Goal: Task Accomplishment & Management: Use online tool/utility

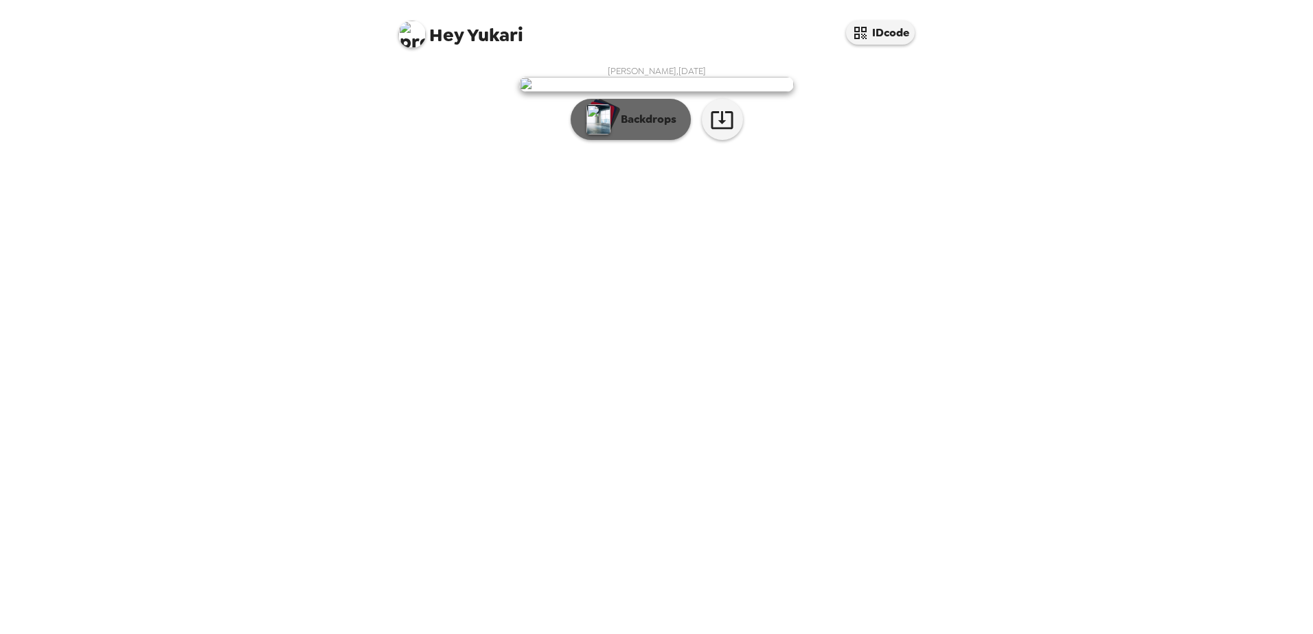
click at [638, 128] on p "Backdrops" at bounding box center [645, 119] width 62 height 16
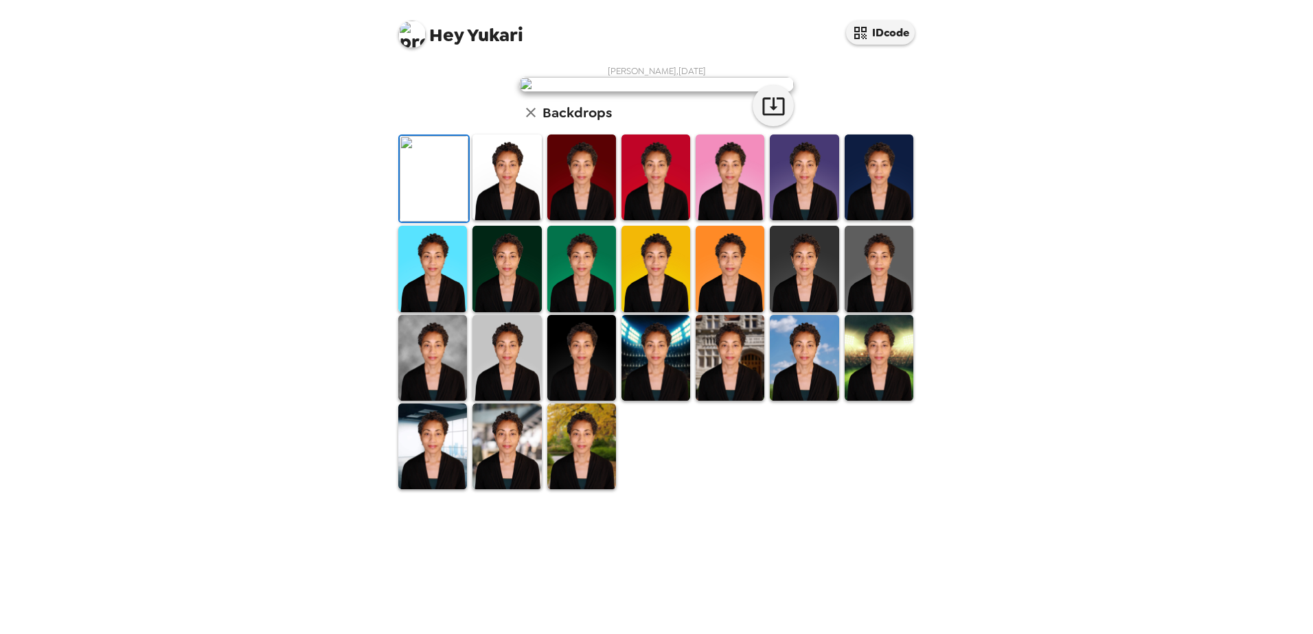
scroll to position [137, 0]
click at [439, 312] on img at bounding box center [432, 269] width 69 height 86
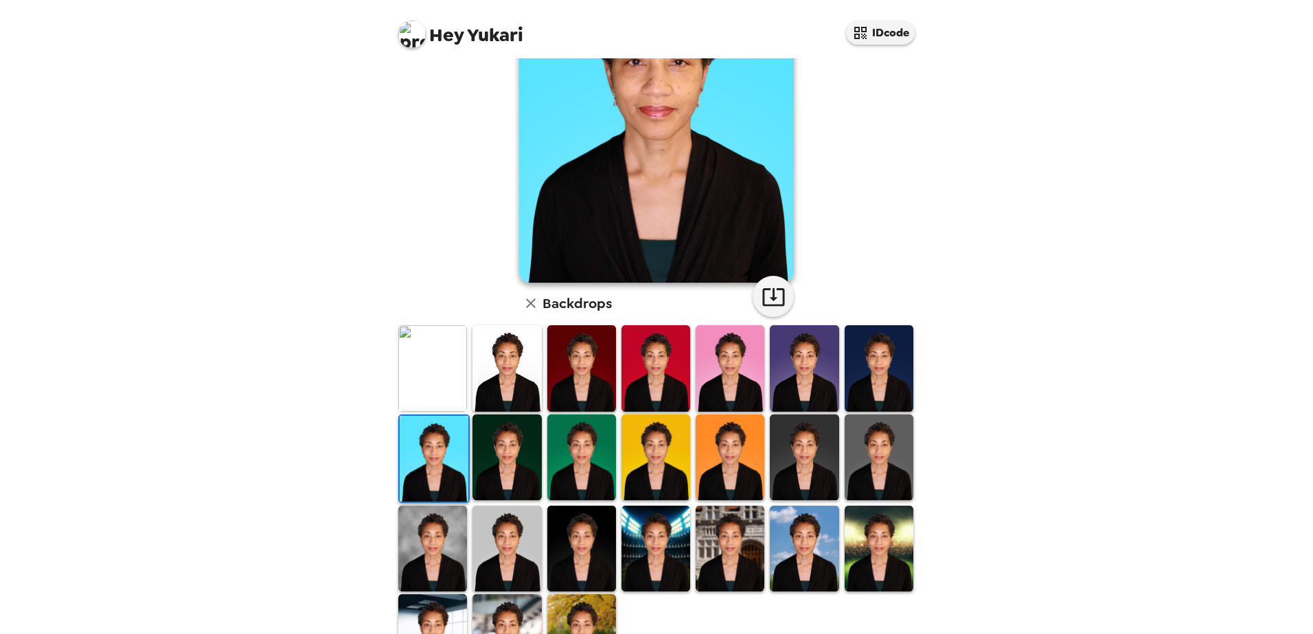
click at [583, 377] on img at bounding box center [581, 368] width 69 height 86
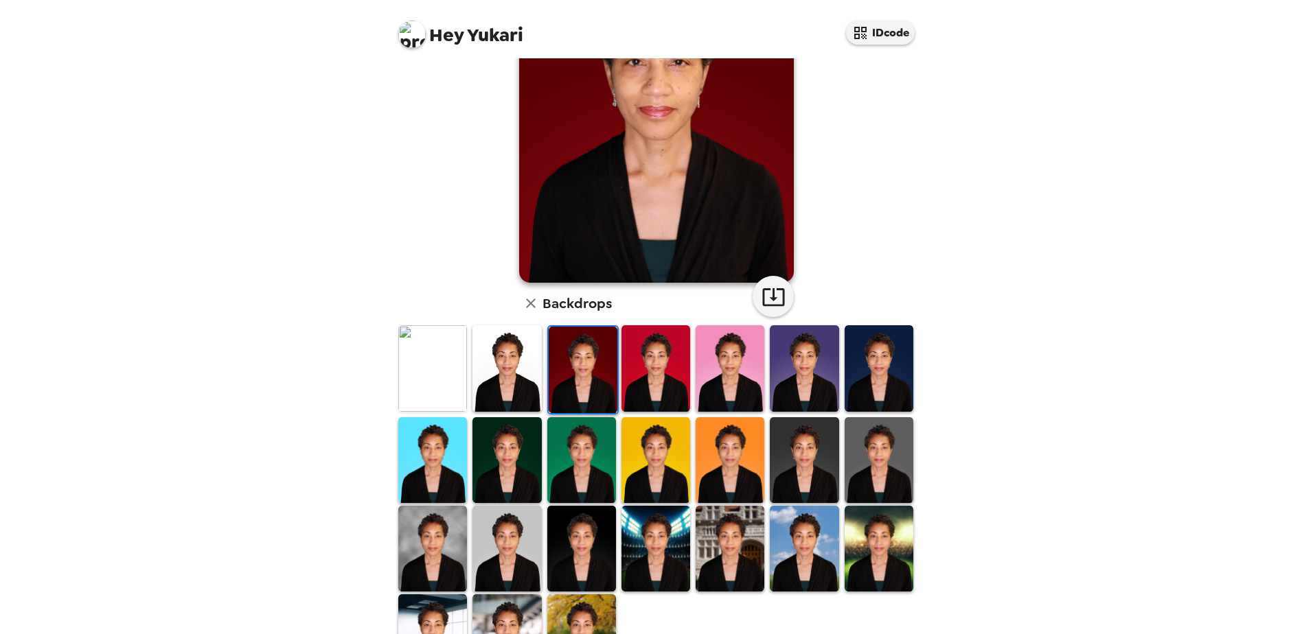
click at [864, 377] on img at bounding box center [878, 368] width 69 height 86
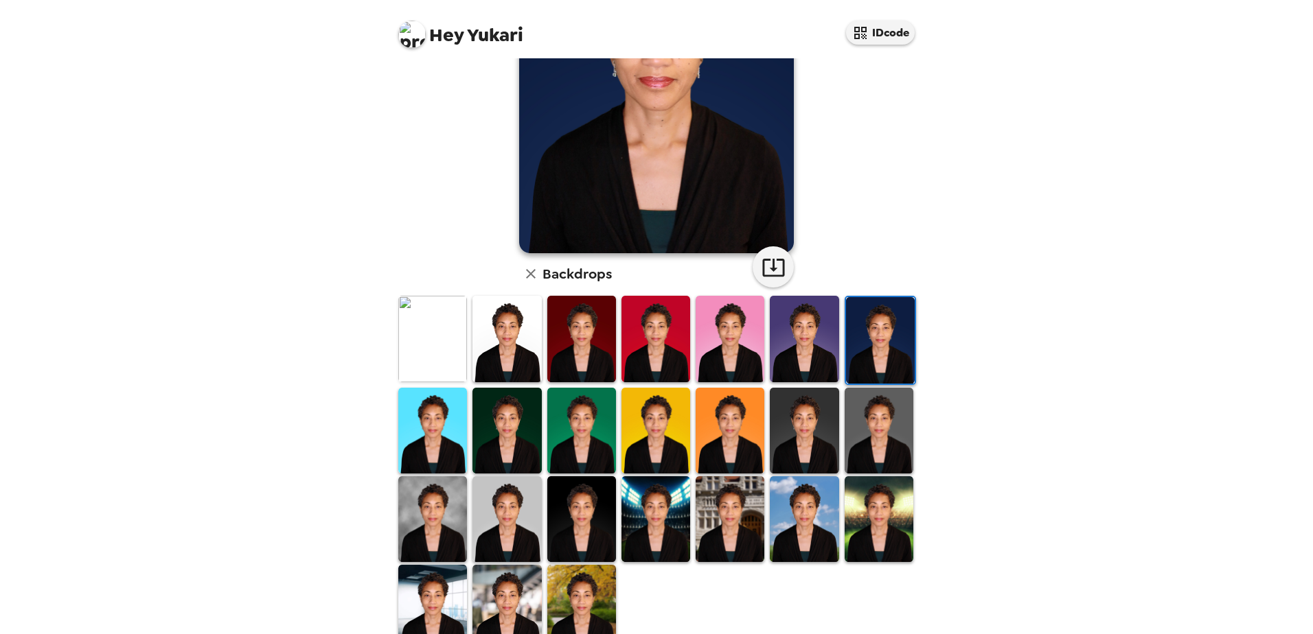
scroll to position [198, 0]
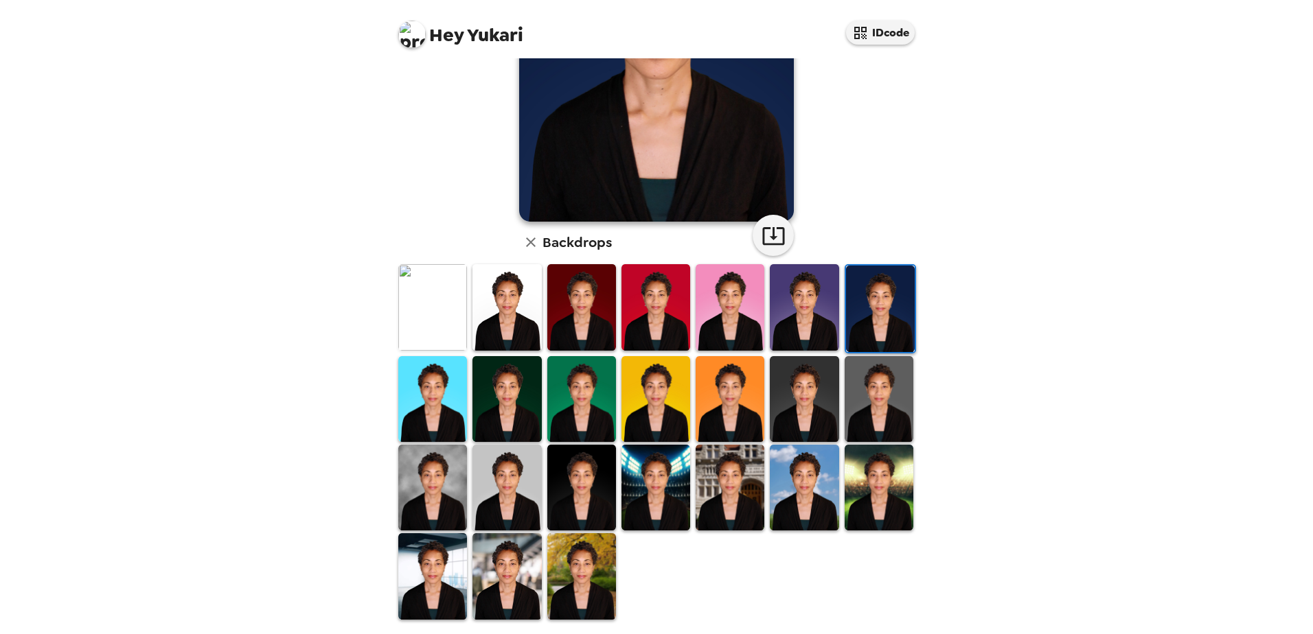
click at [800, 326] on img at bounding box center [804, 307] width 69 height 86
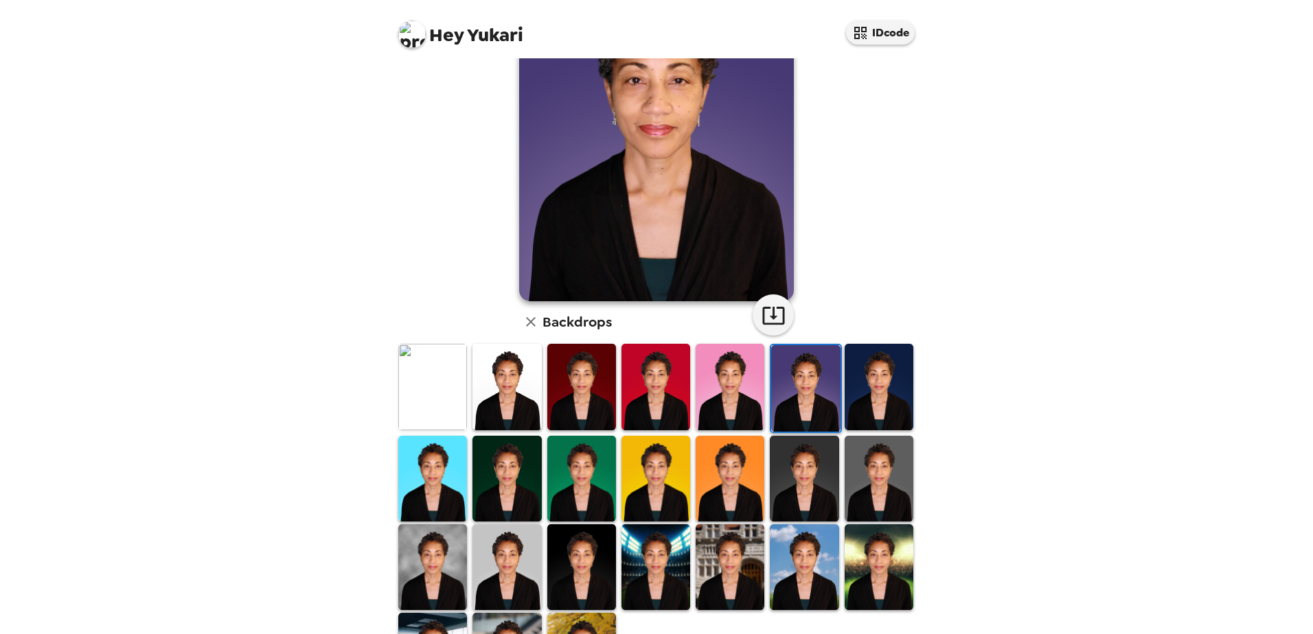
scroll to position [137, 0]
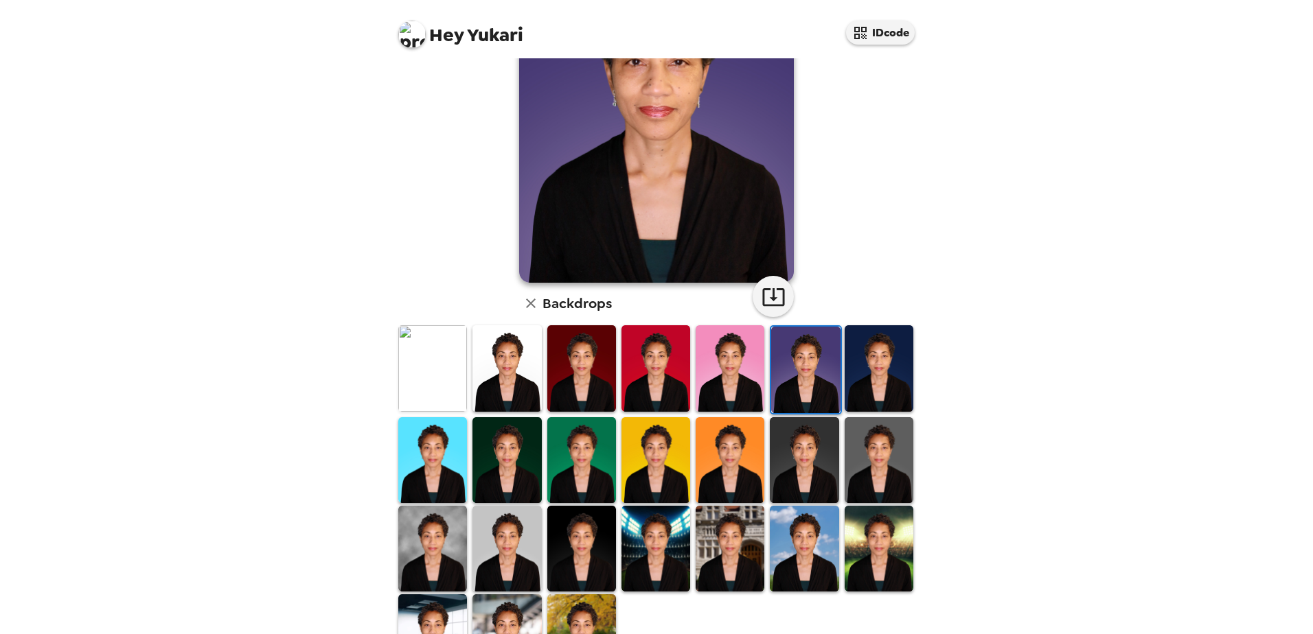
click at [436, 554] on img at bounding box center [432, 549] width 69 height 86
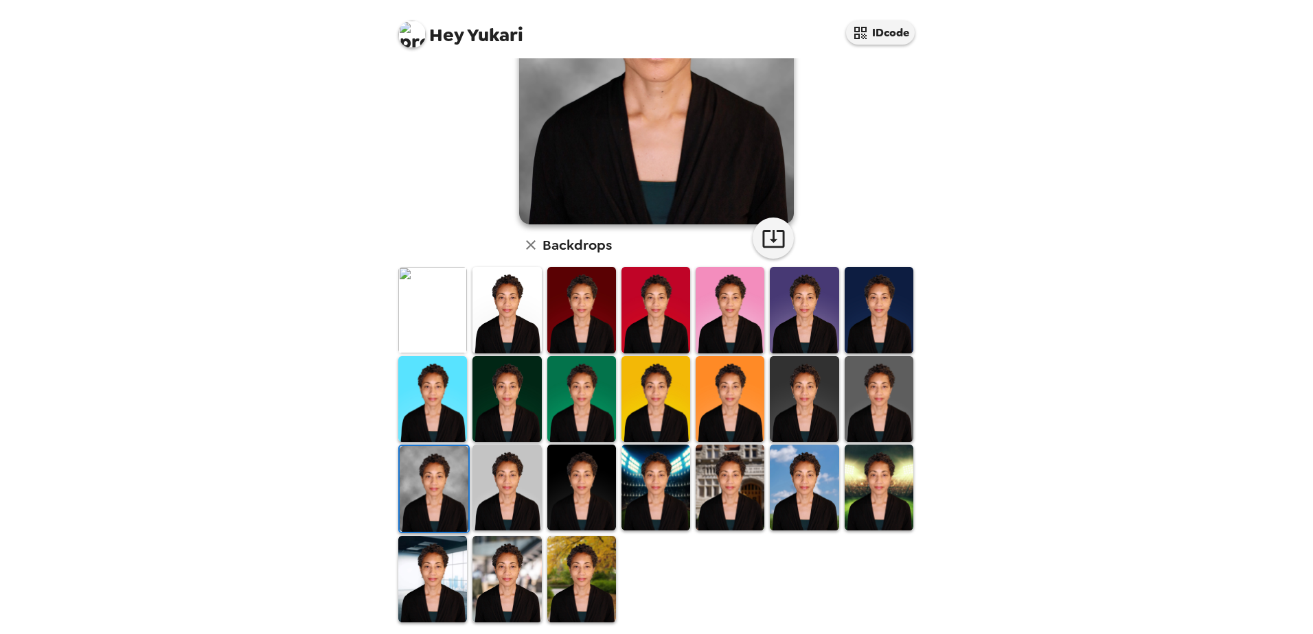
scroll to position [198, 0]
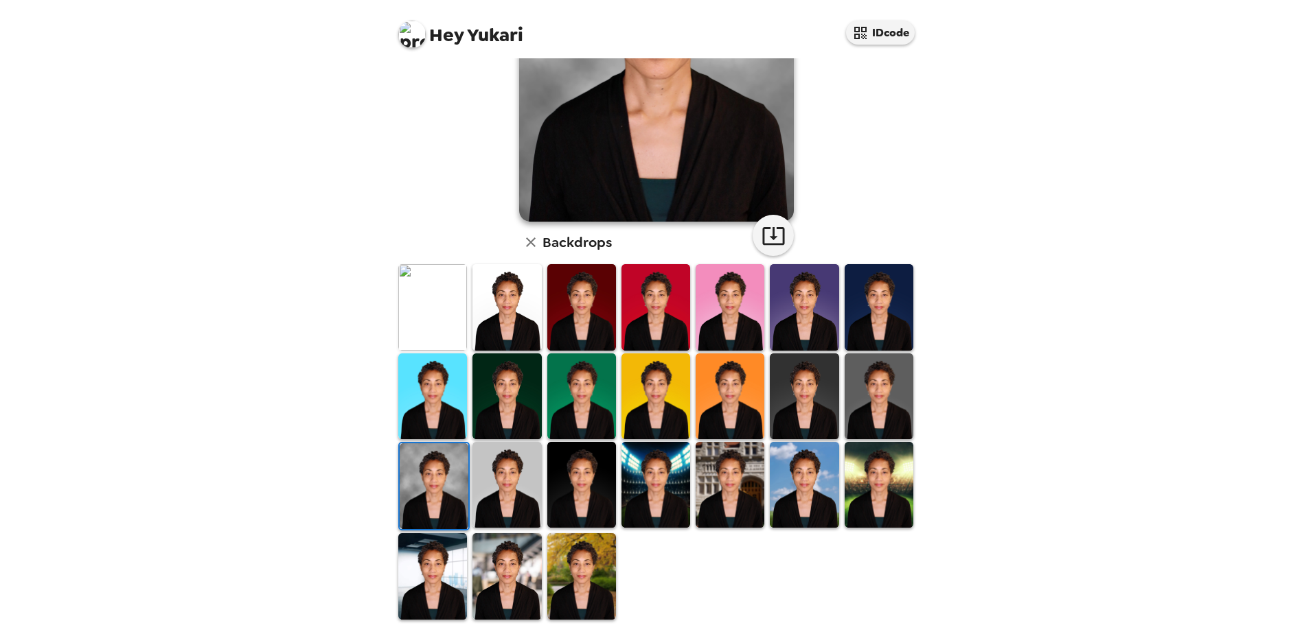
click at [585, 573] on img at bounding box center [581, 576] width 69 height 86
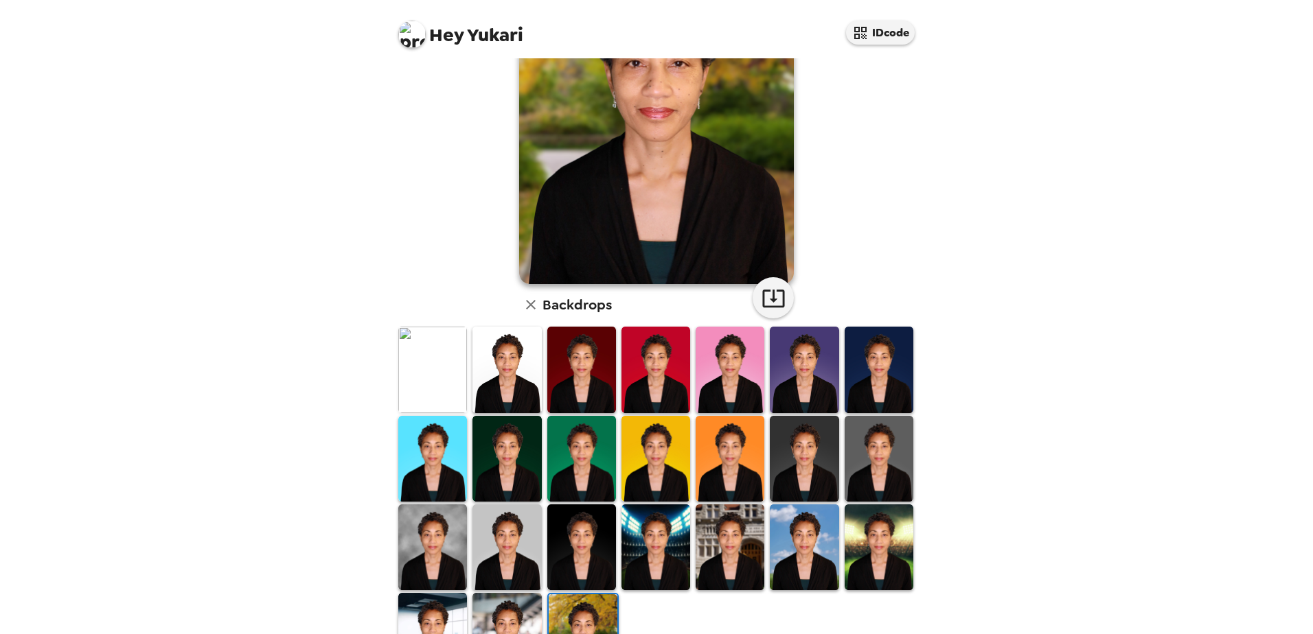
scroll to position [137, 0]
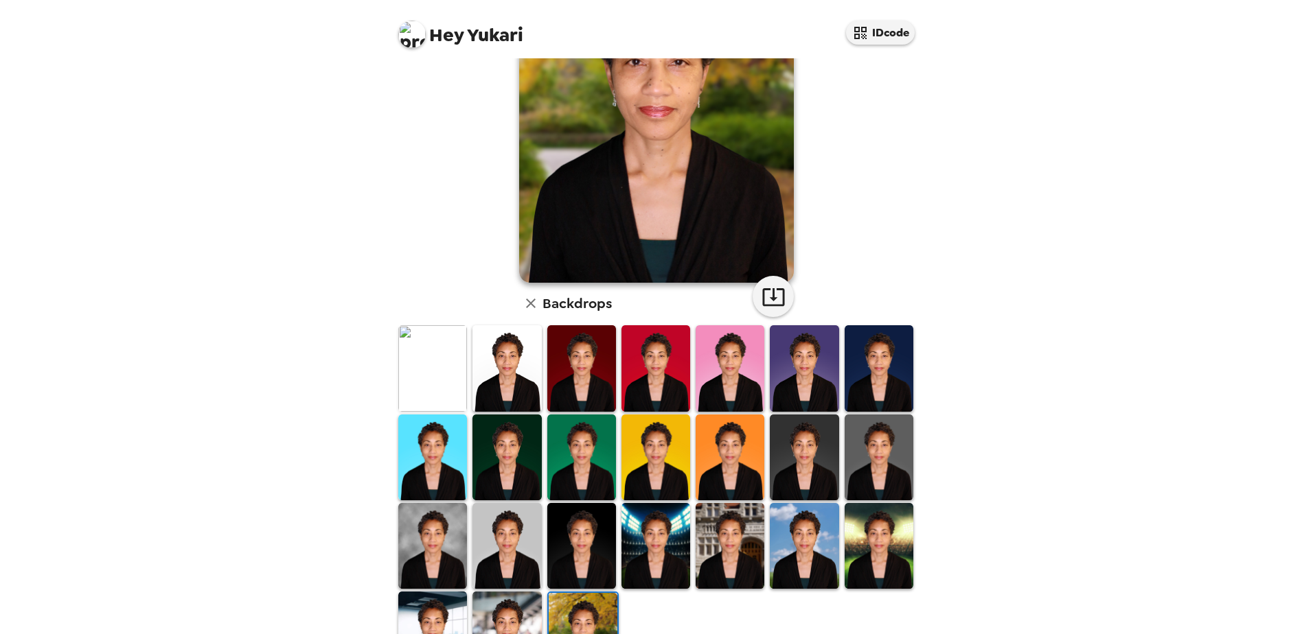
click at [433, 338] on img at bounding box center [432, 368] width 69 height 86
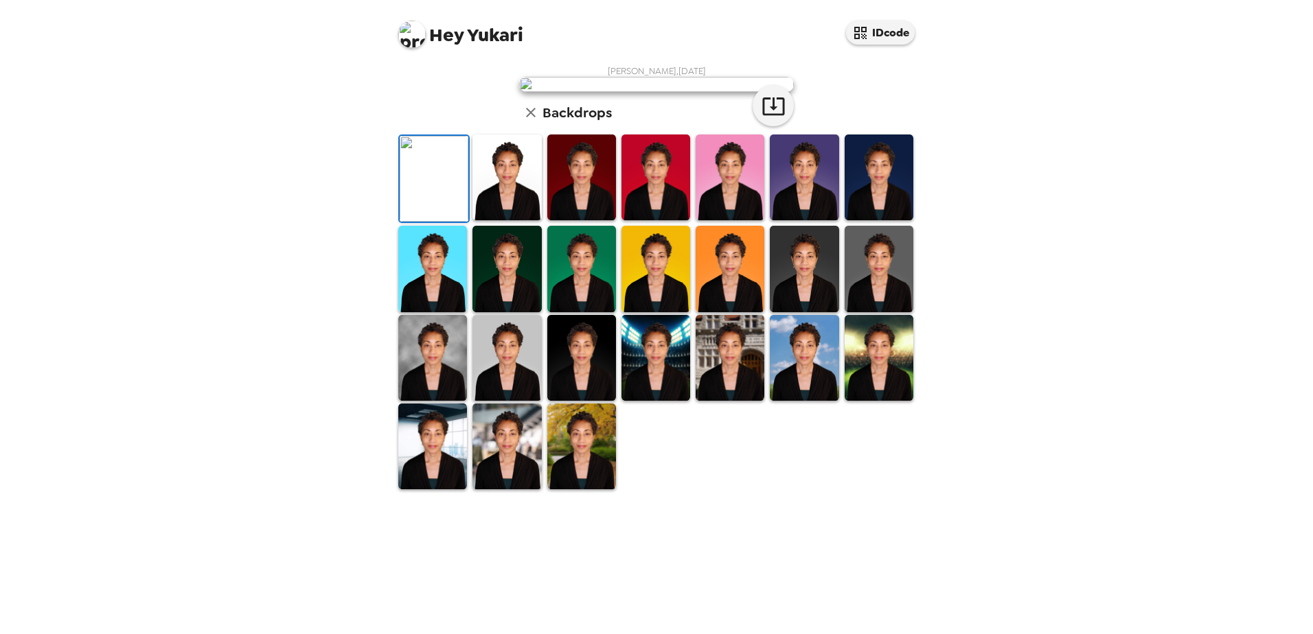
scroll to position [198, 0]
drag, startPoint x: 656, startPoint y: 391, endPoint x: 666, endPoint y: 392, distance: 9.6
click at [656, 312] on img at bounding box center [655, 269] width 69 height 86
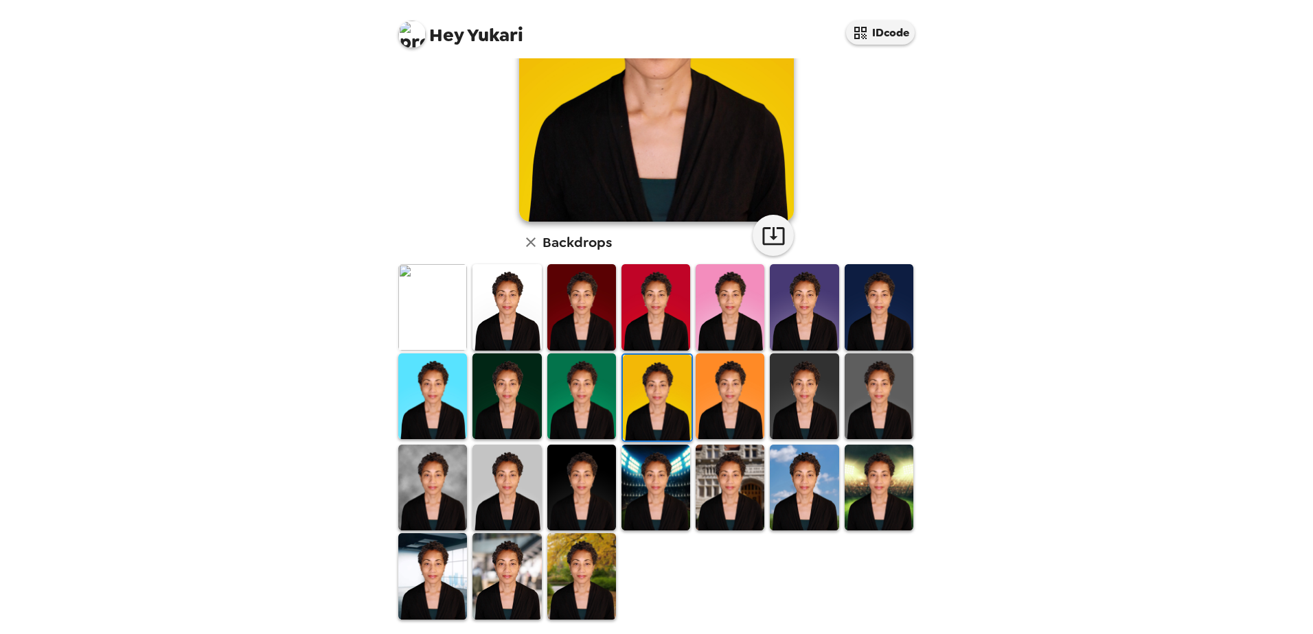
click at [877, 393] on img at bounding box center [878, 397] width 69 height 86
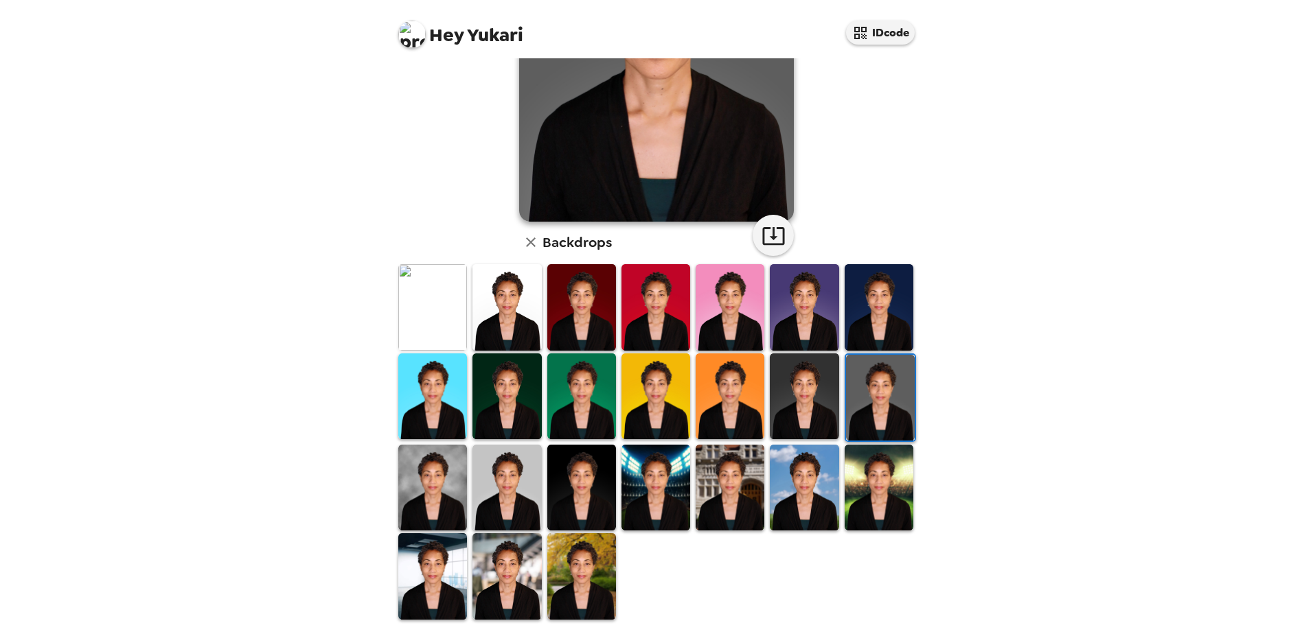
click at [808, 383] on img at bounding box center [804, 397] width 69 height 86
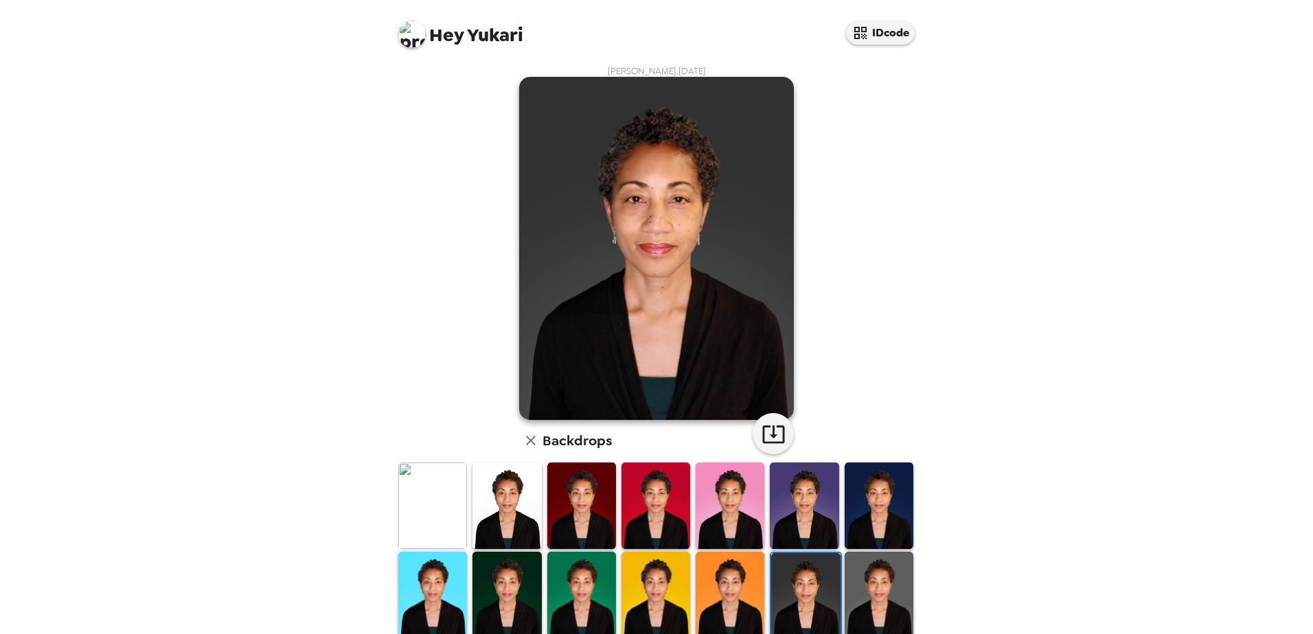
scroll to position [65, 0]
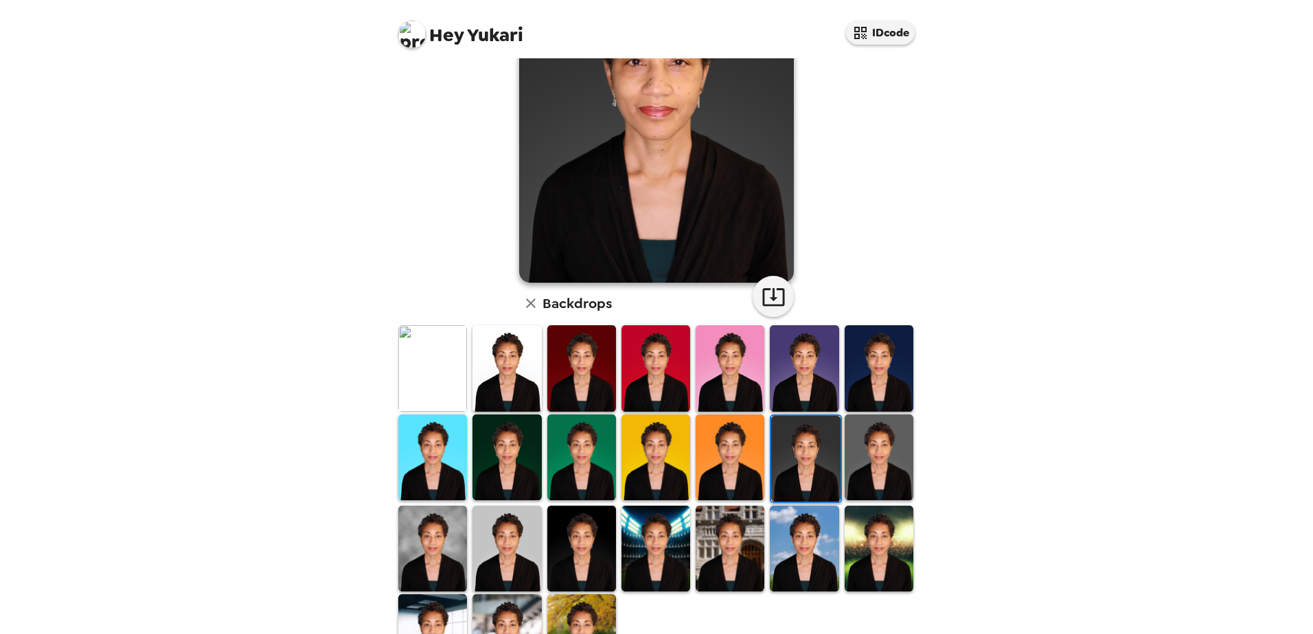
click at [598, 546] on img at bounding box center [581, 549] width 69 height 86
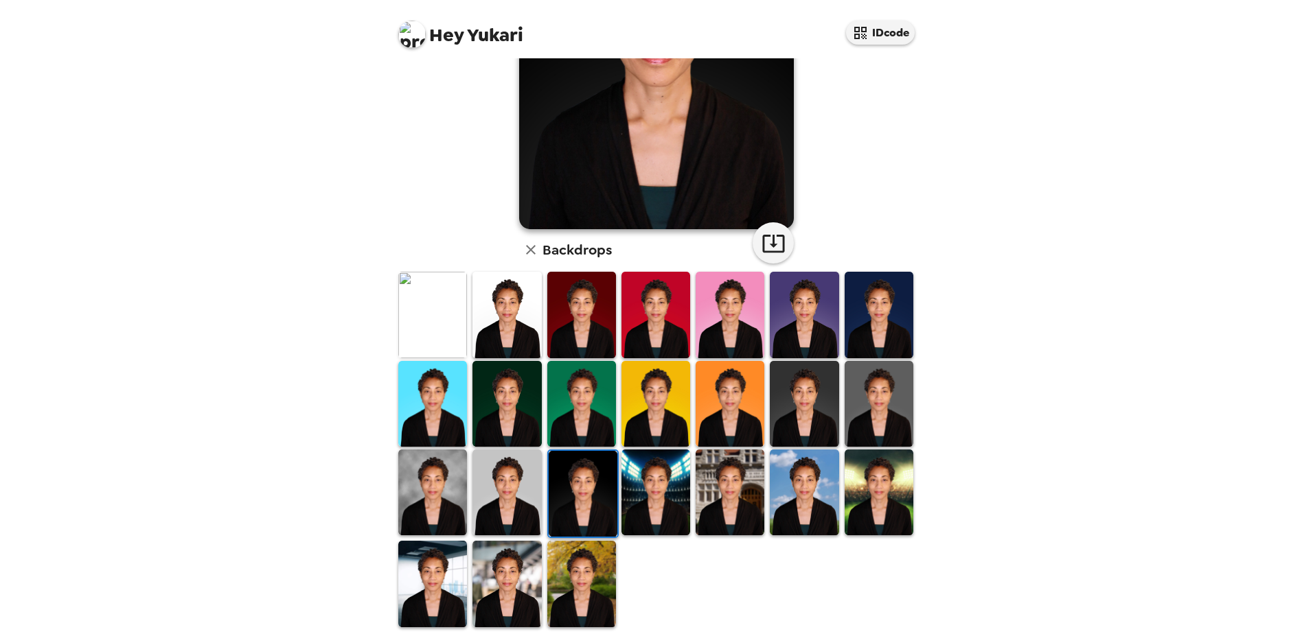
scroll to position [198, 0]
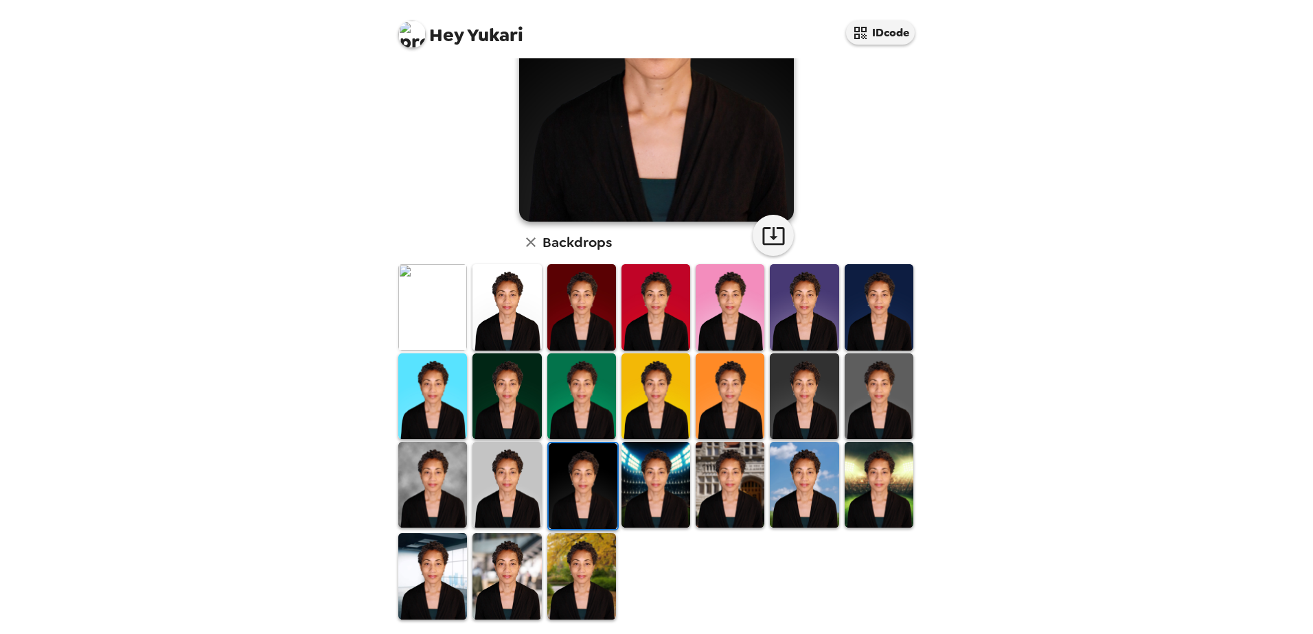
click at [494, 489] on img at bounding box center [506, 485] width 69 height 86
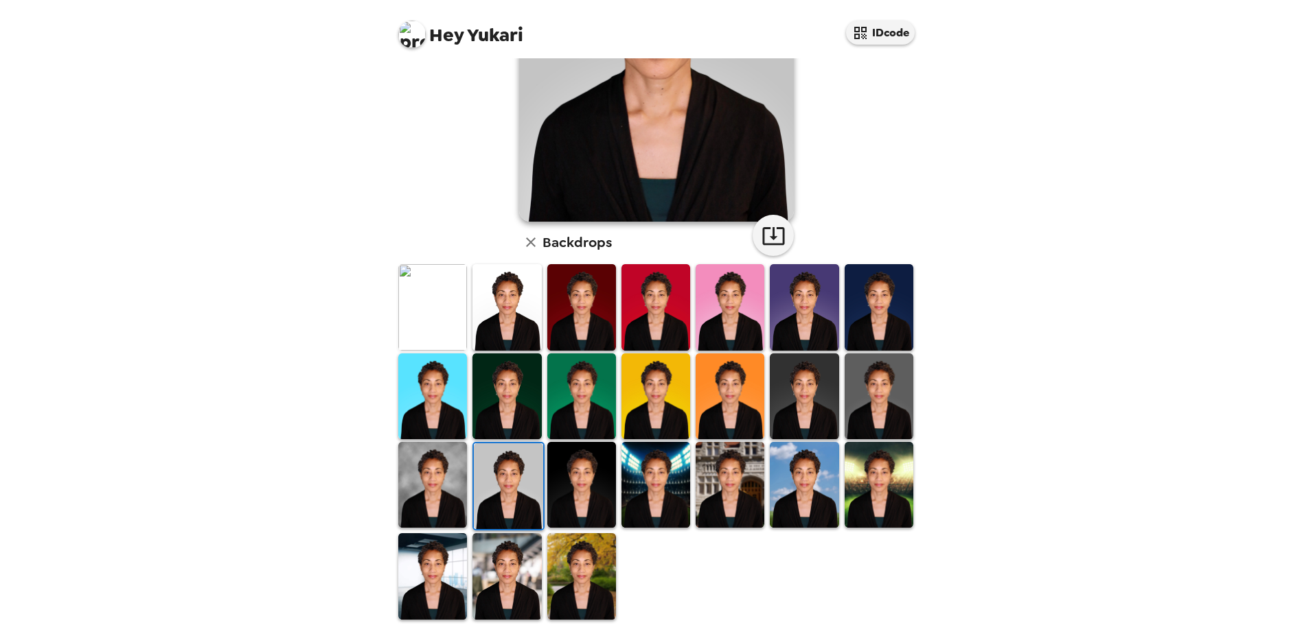
click at [441, 483] on img at bounding box center [432, 485] width 69 height 86
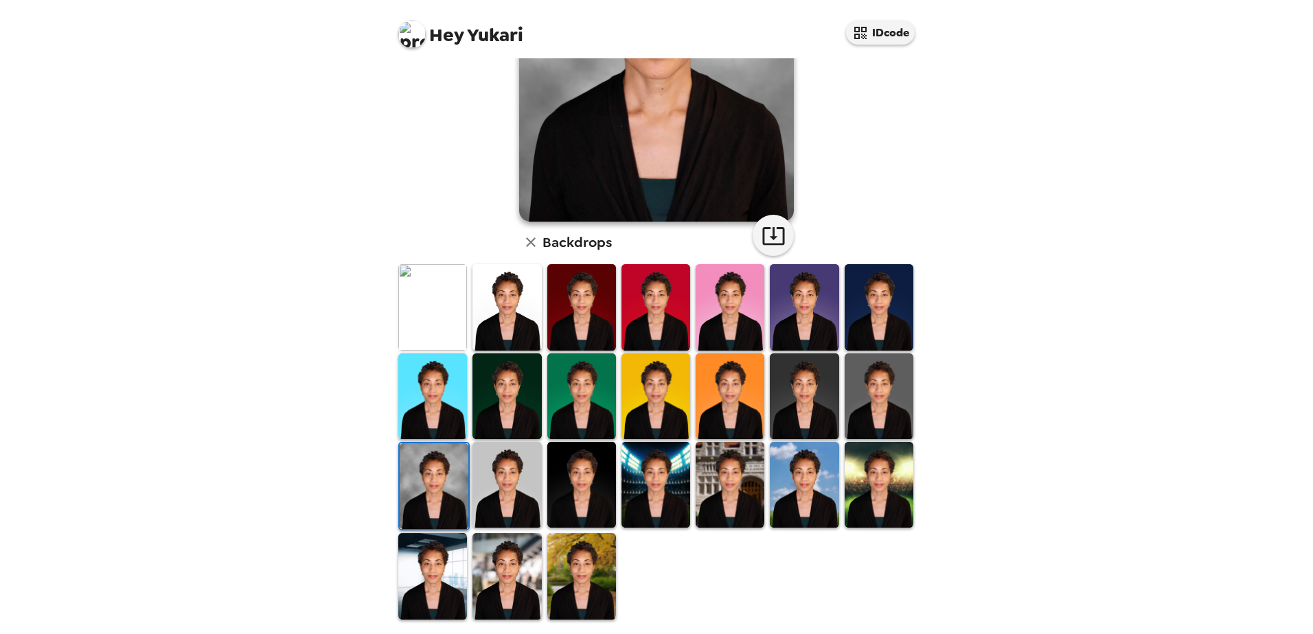
click at [507, 406] on img at bounding box center [506, 397] width 69 height 86
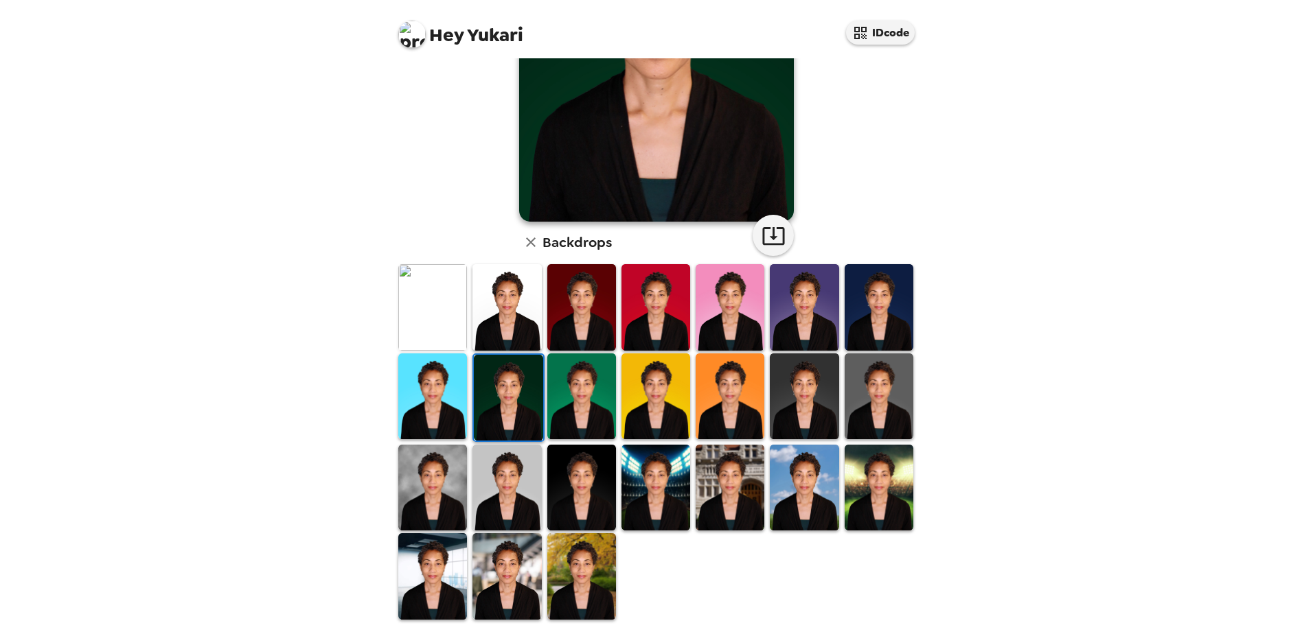
click at [862, 310] on img at bounding box center [878, 307] width 69 height 86
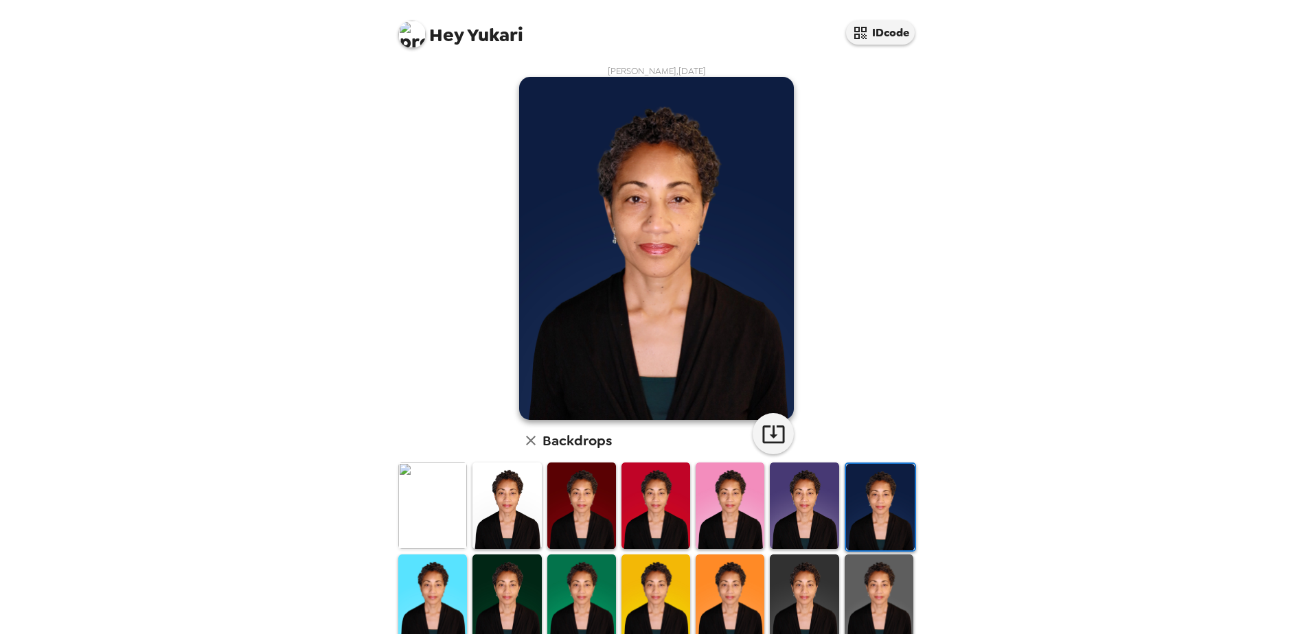
scroll to position [137, 0]
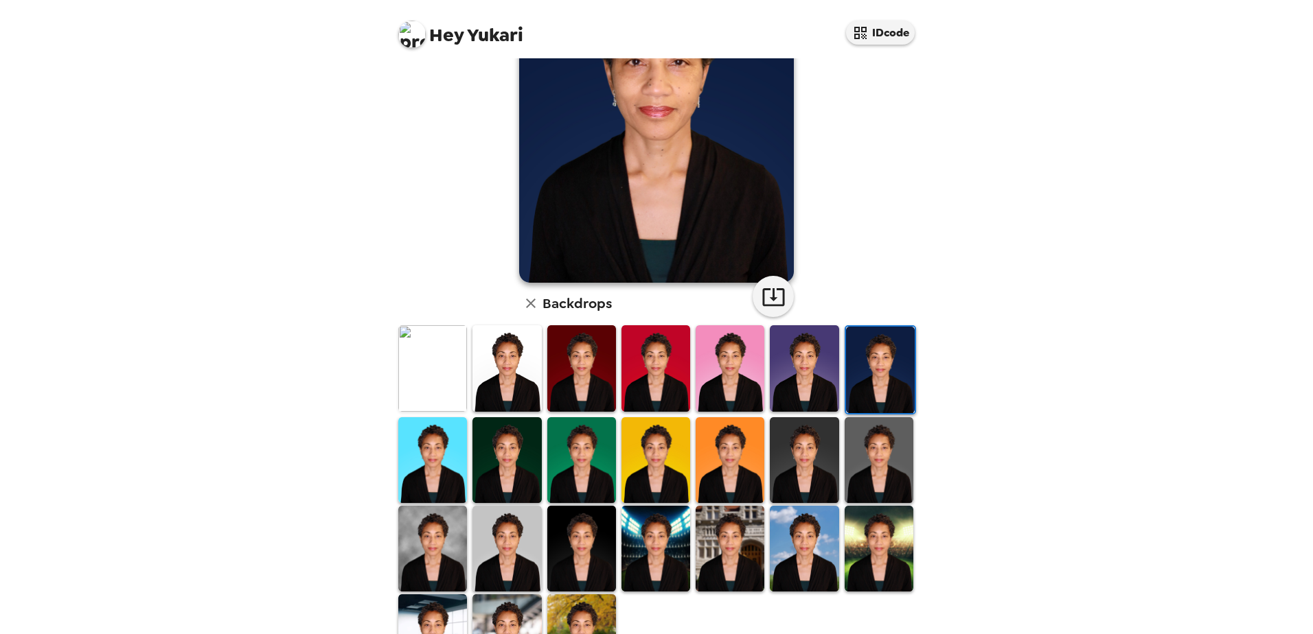
click at [808, 377] on img at bounding box center [804, 368] width 69 height 86
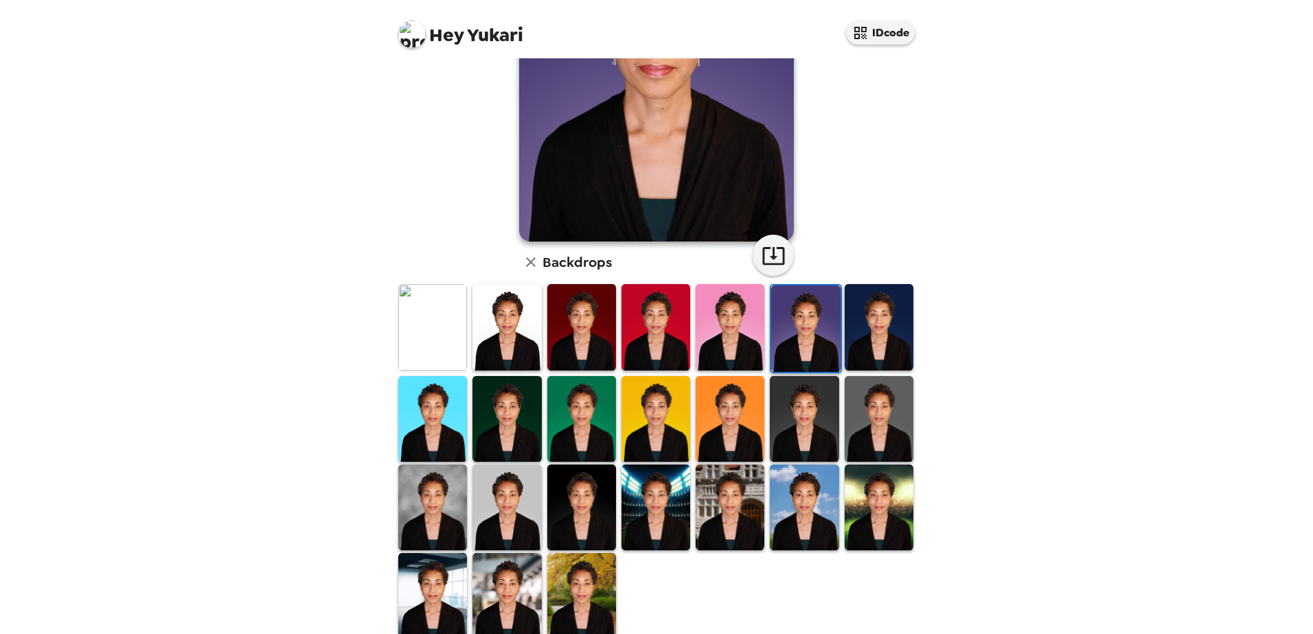
scroll to position [198, 0]
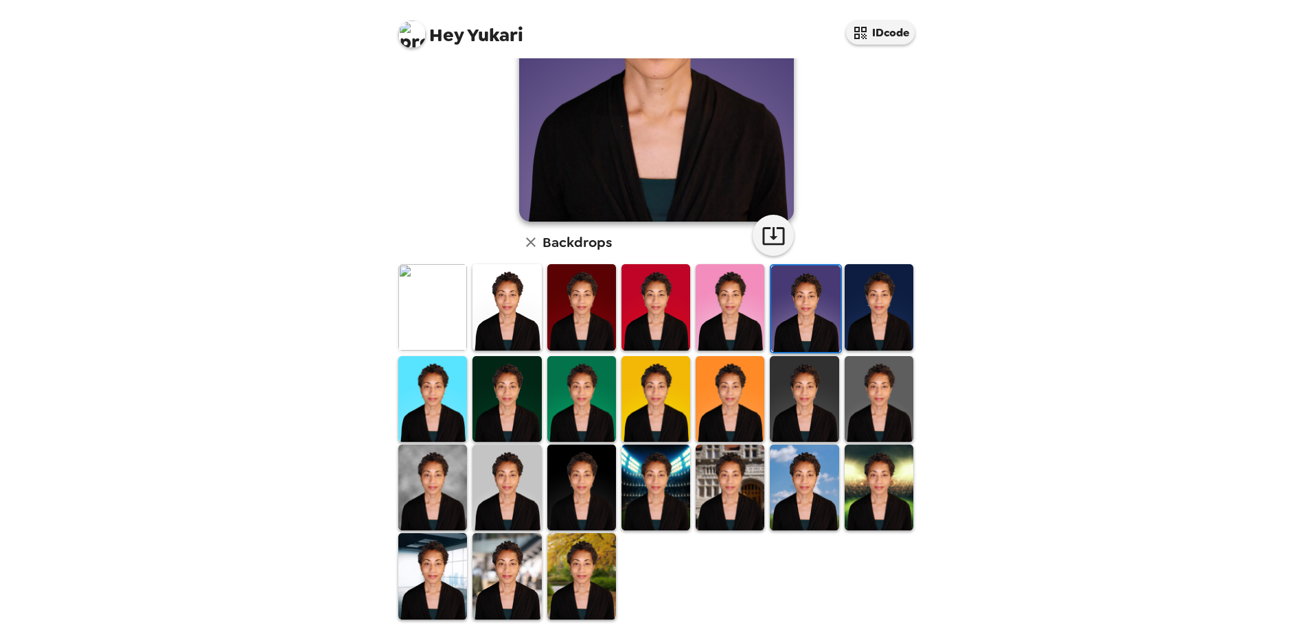
click at [500, 311] on img at bounding box center [506, 307] width 69 height 86
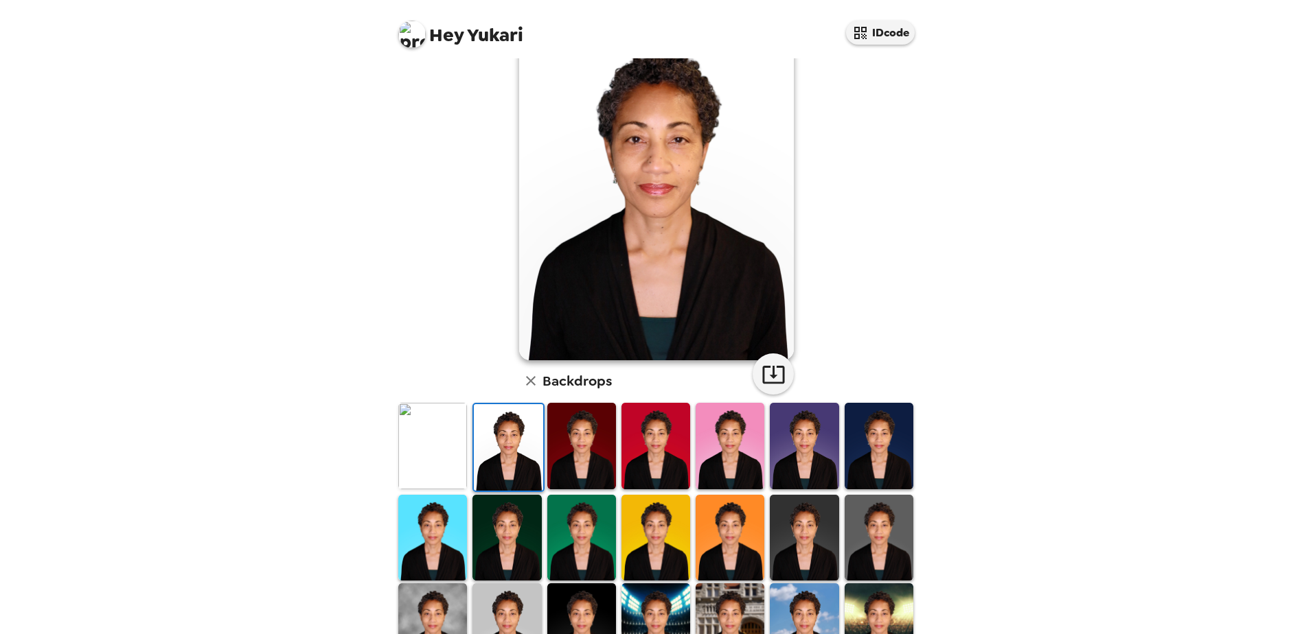
scroll to position [137, 0]
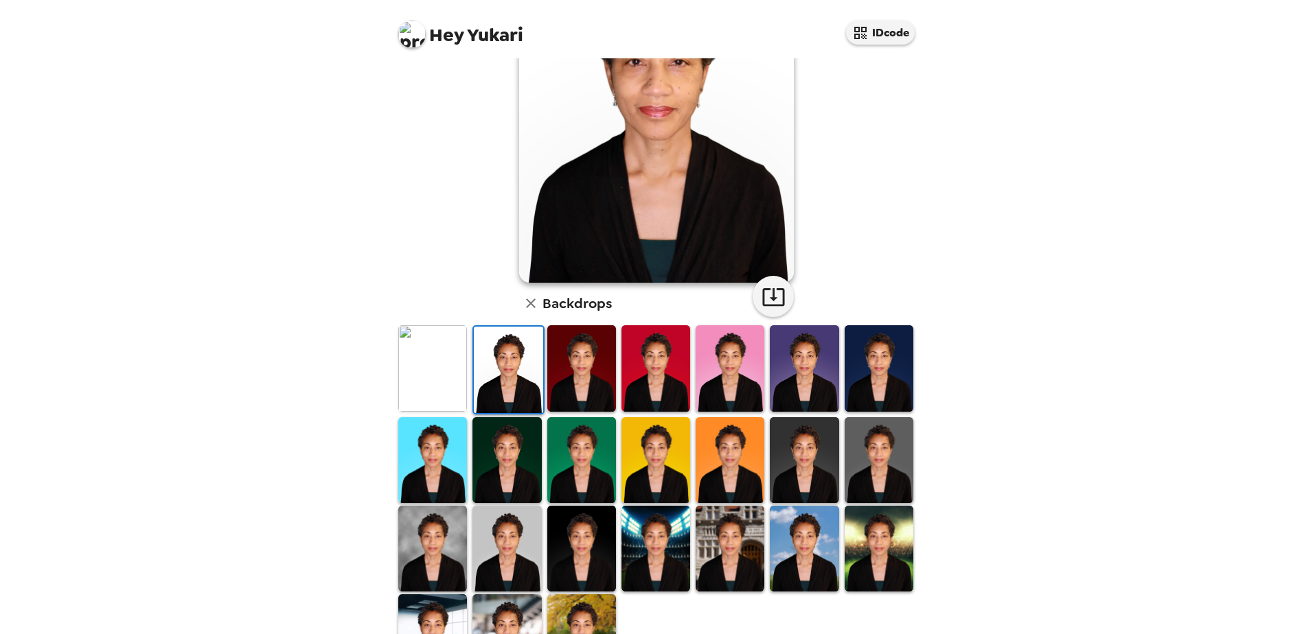
click at [801, 365] on img at bounding box center [804, 368] width 69 height 86
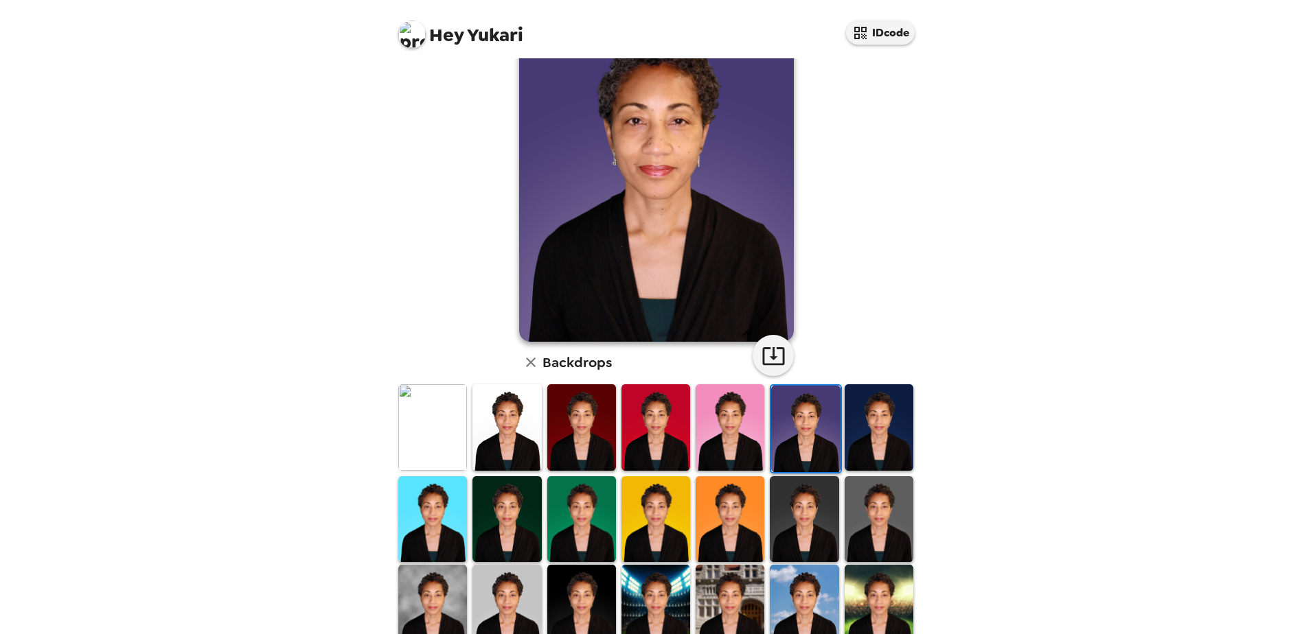
scroll to position [0, 0]
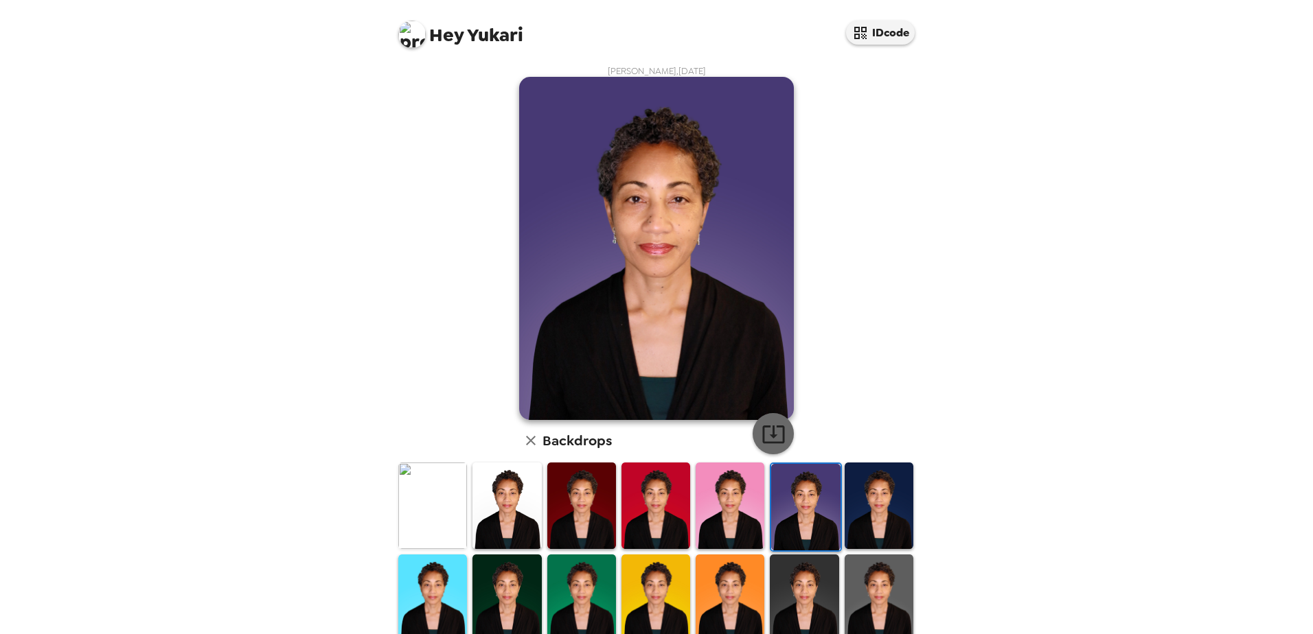
click at [768, 433] on icon "button" at bounding box center [773, 435] width 22 height 18
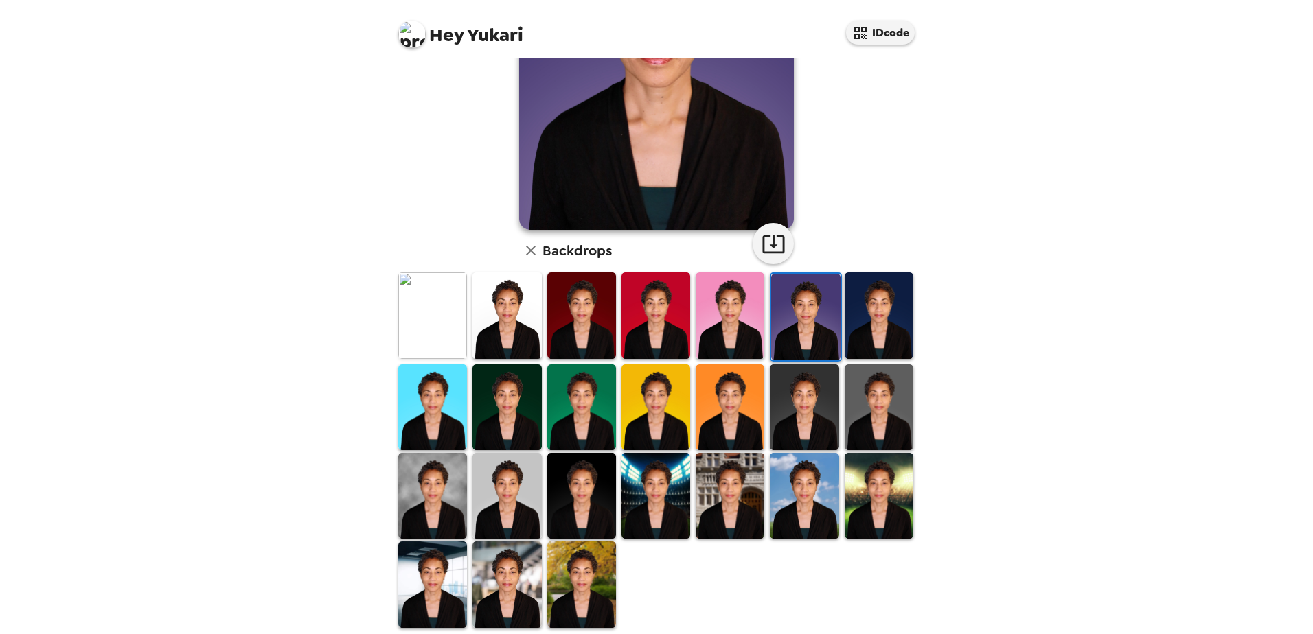
scroll to position [198, 0]
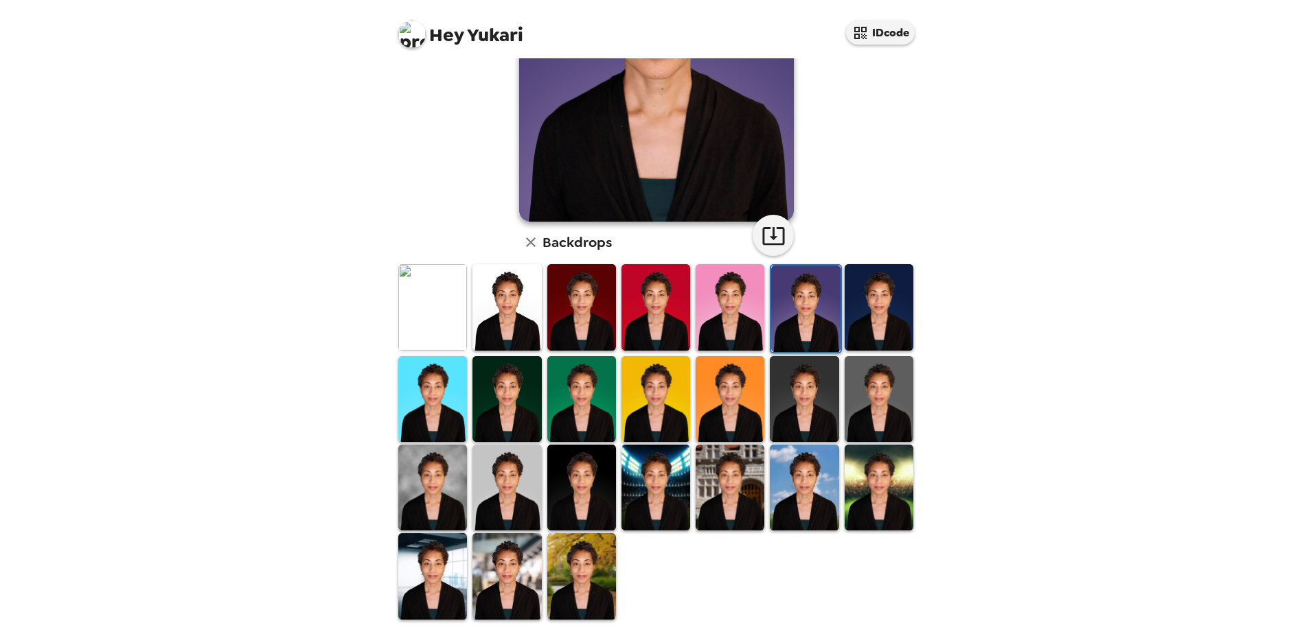
drag, startPoint x: 796, startPoint y: 405, endPoint x: 803, endPoint y: 401, distance: 8.0
click at [796, 405] on img at bounding box center [804, 399] width 69 height 86
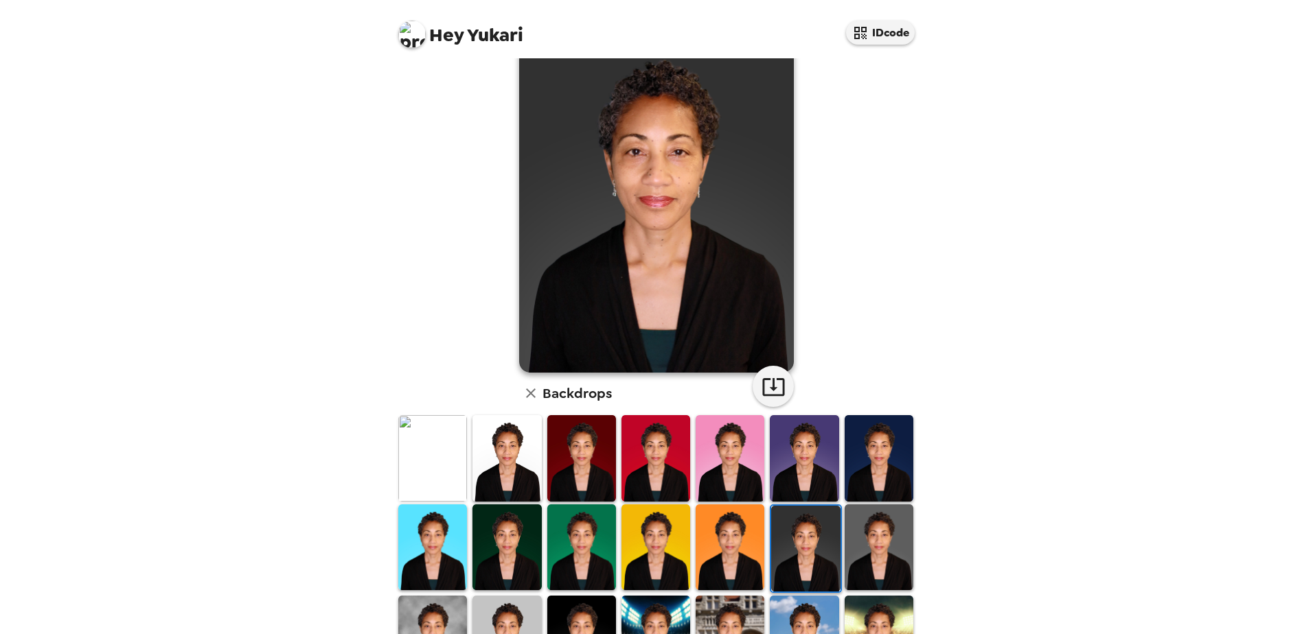
scroll to position [0, 0]
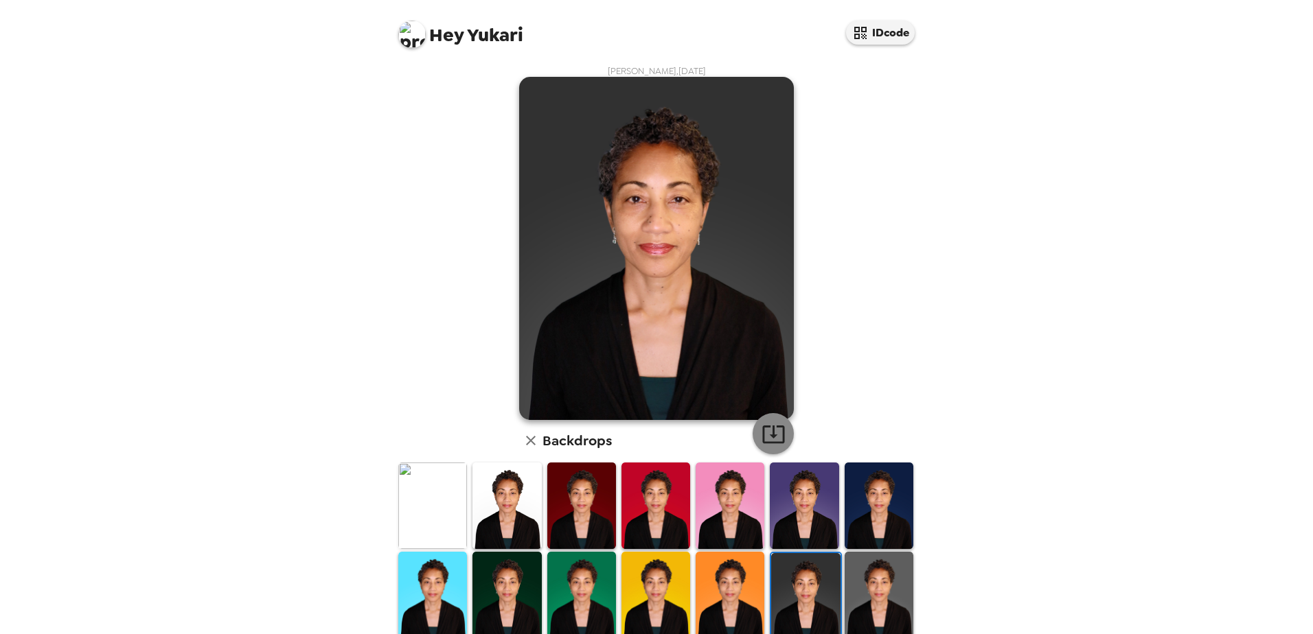
click at [772, 435] on icon "button" at bounding box center [773, 434] width 24 height 24
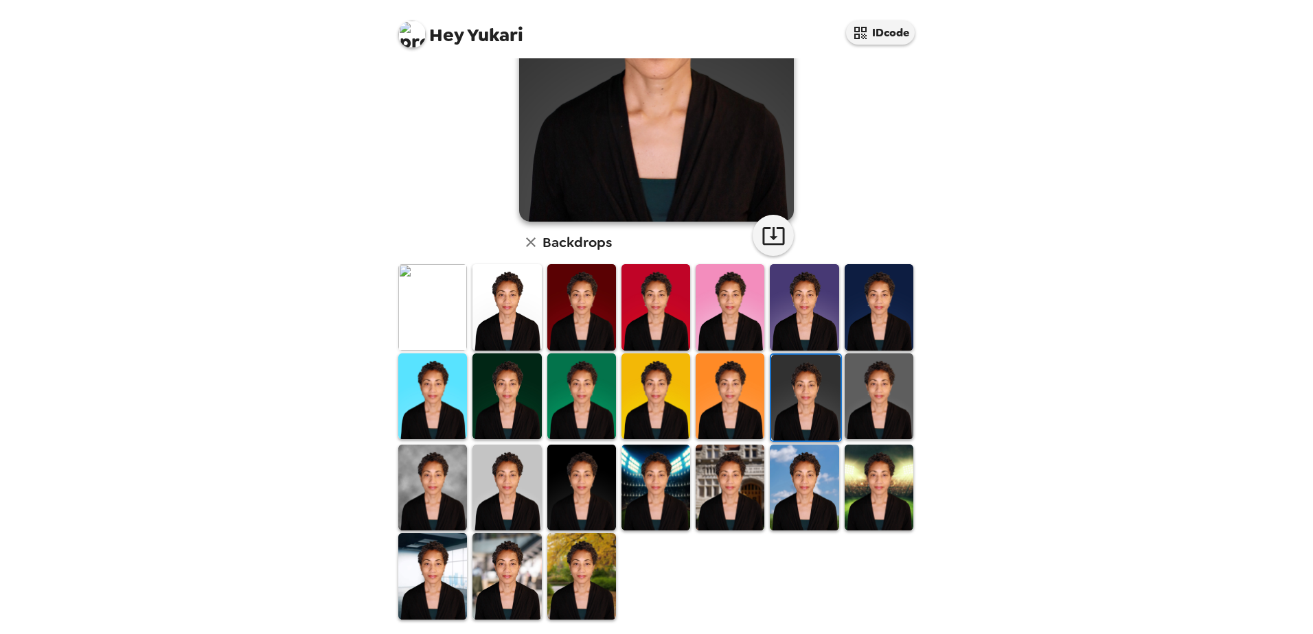
drag, startPoint x: 591, startPoint y: 577, endPoint x: 715, endPoint y: 487, distance: 153.4
click at [591, 577] on img at bounding box center [581, 576] width 69 height 86
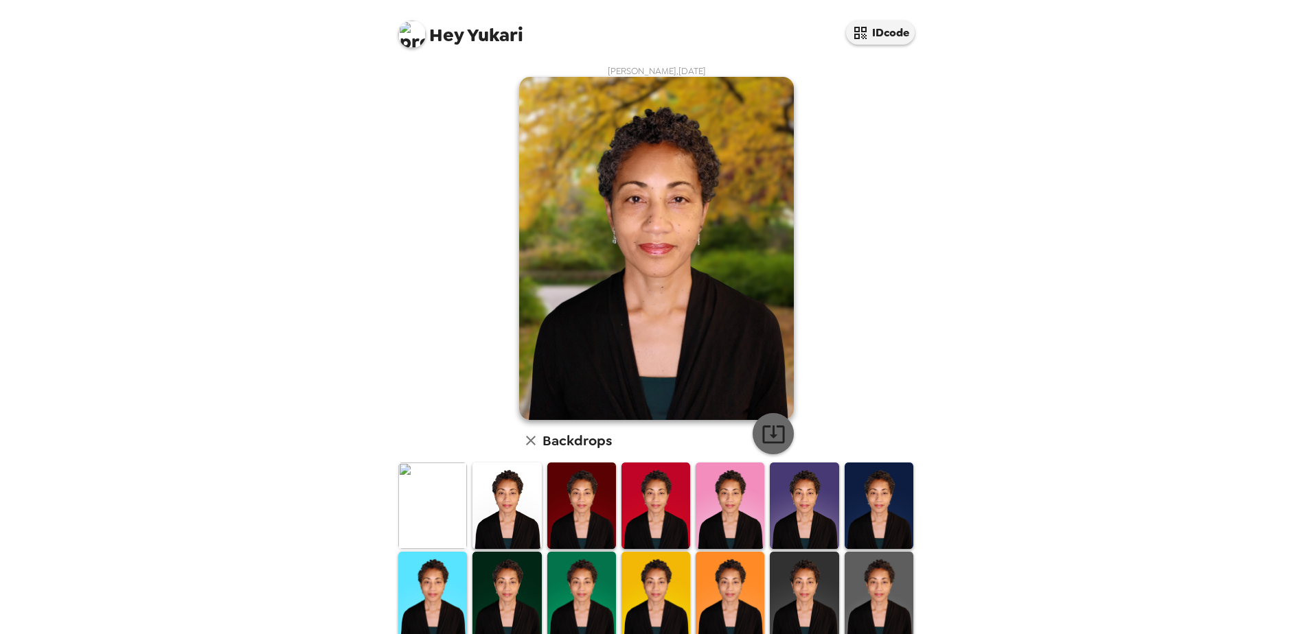
click at [770, 435] on icon "button" at bounding box center [773, 435] width 22 height 18
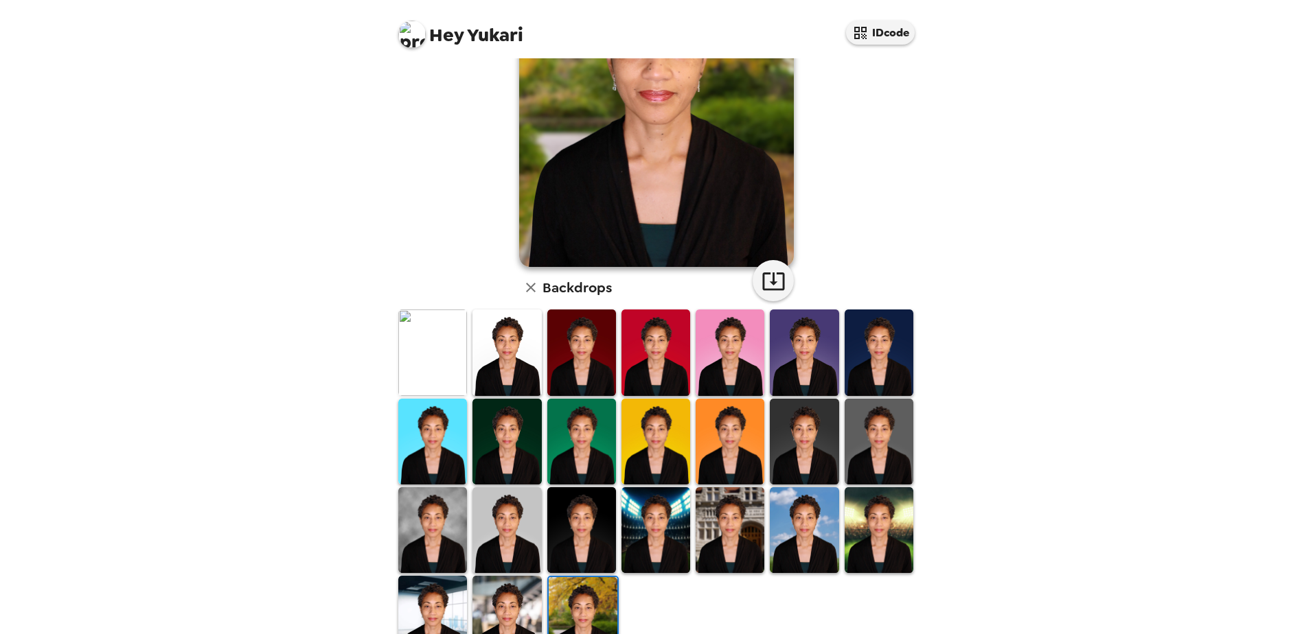
scroll to position [198, 0]
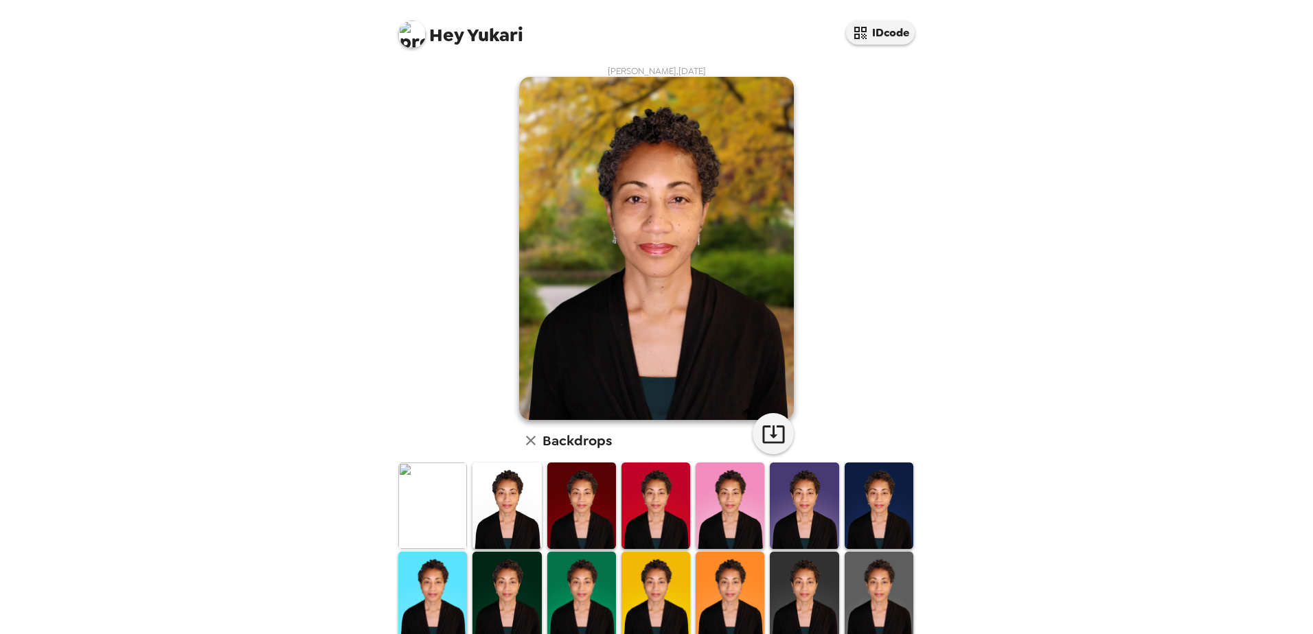
scroll to position [198, 0]
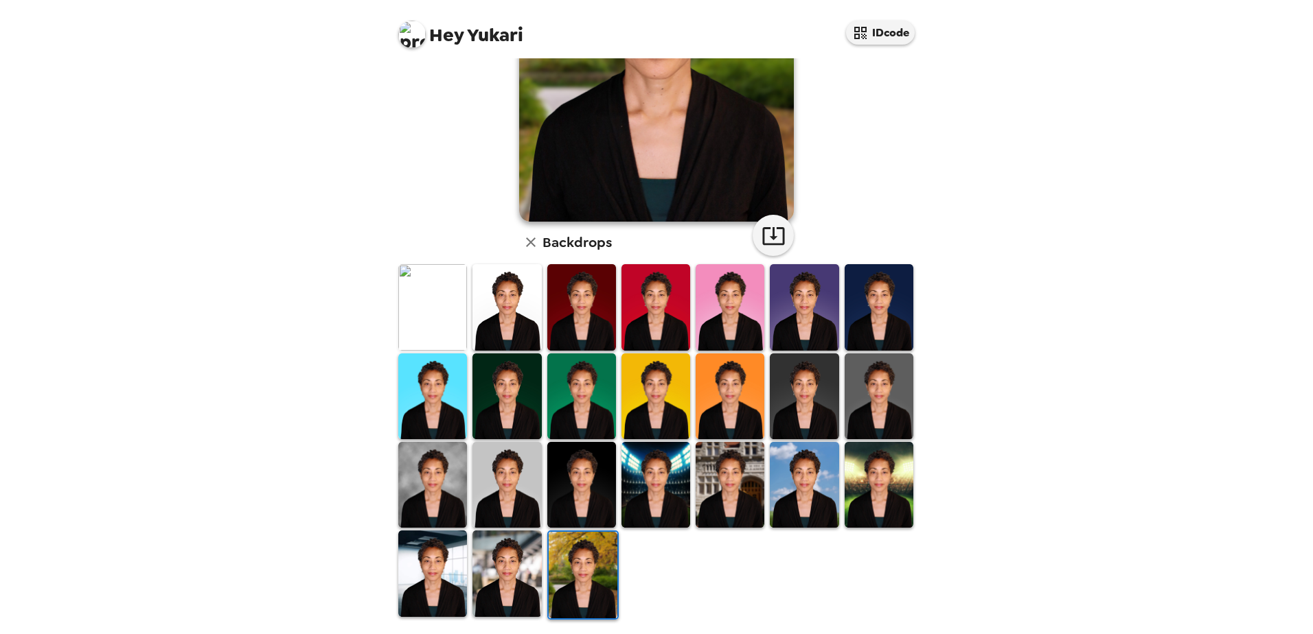
click at [514, 561] on img at bounding box center [506, 574] width 69 height 86
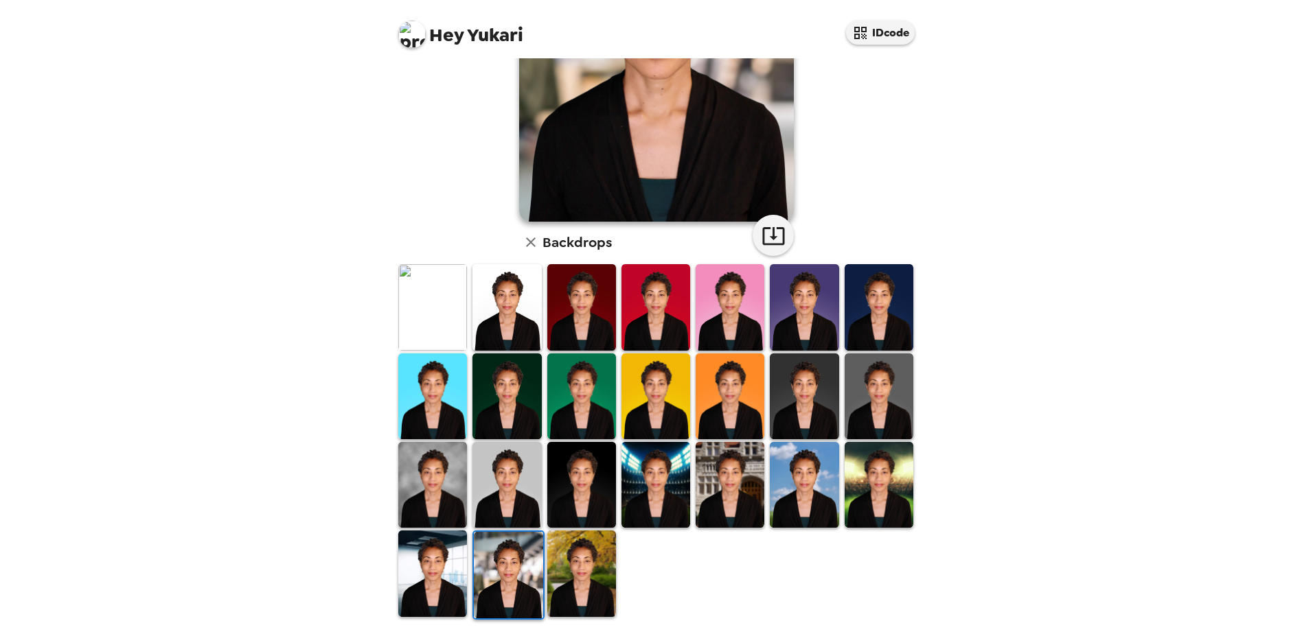
drag, startPoint x: 435, startPoint y: 563, endPoint x: 462, endPoint y: 536, distance: 37.9
click at [436, 562] on img at bounding box center [432, 574] width 69 height 86
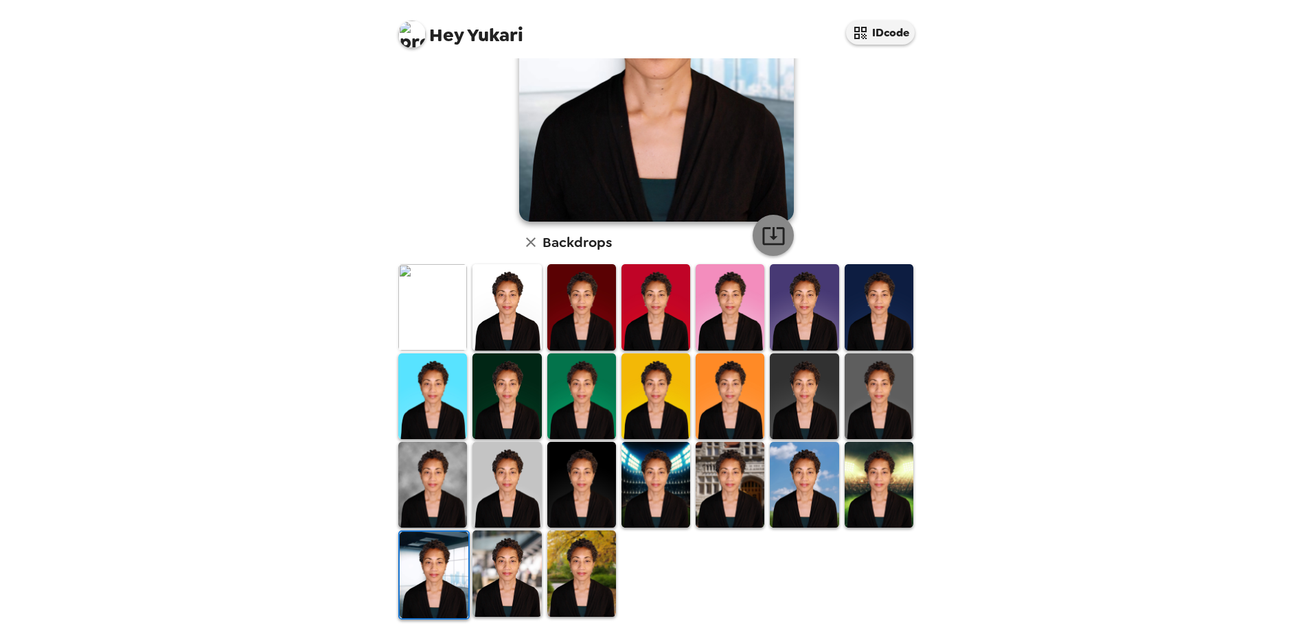
click at [780, 235] on button "button" at bounding box center [772, 235] width 41 height 41
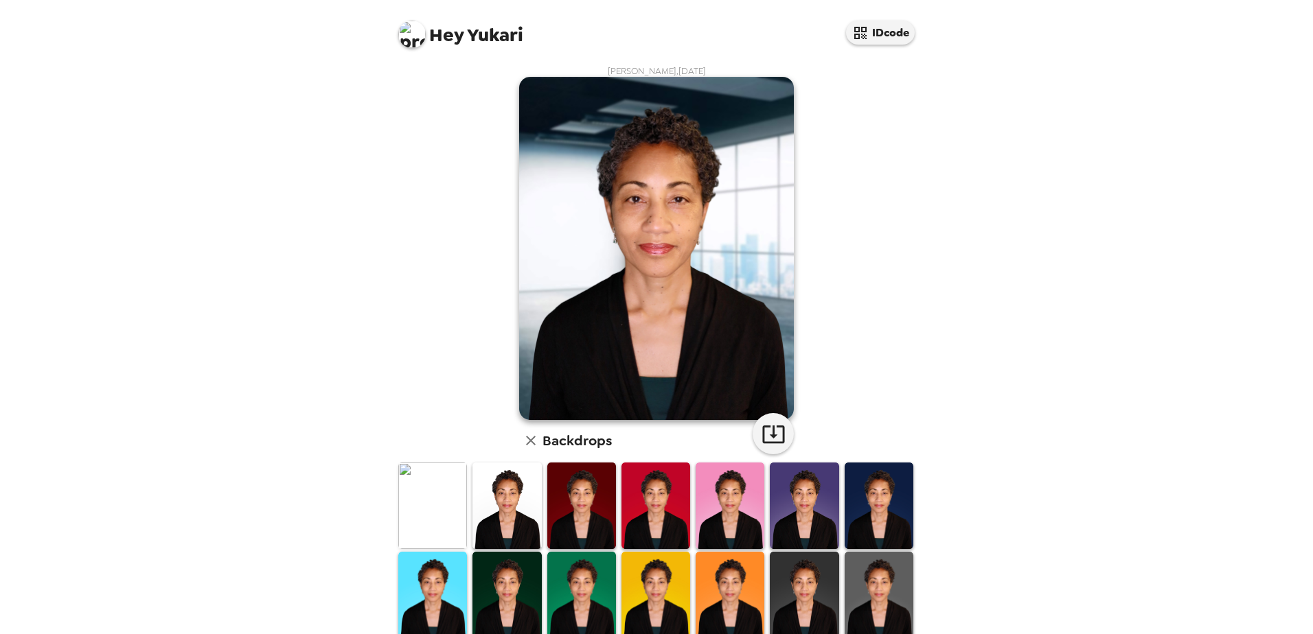
scroll to position [69, 0]
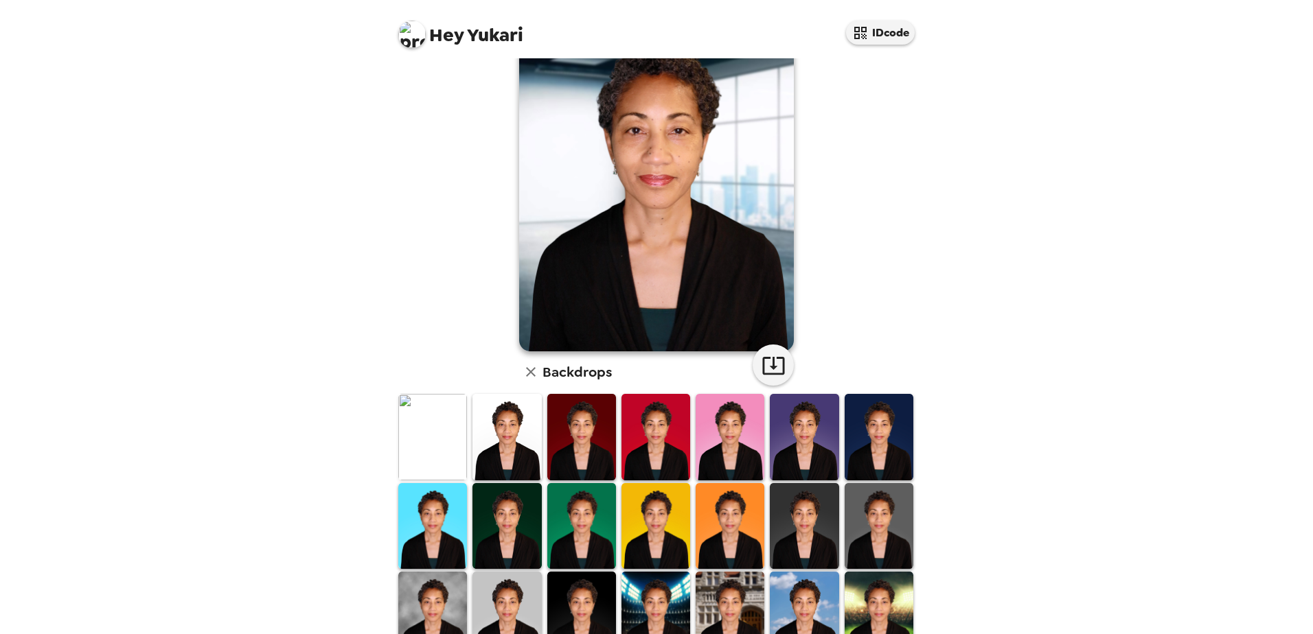
click at [448, 438] on img at bounding box center [432, 437] width 69 height 86
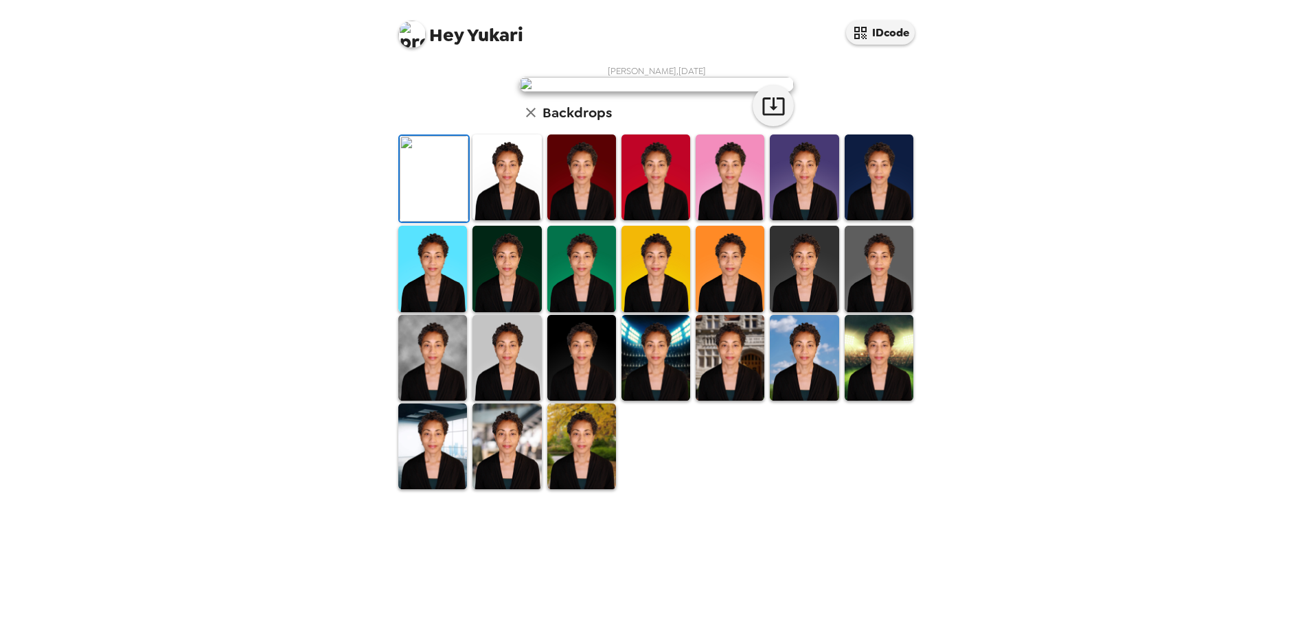
scroll to position [0, 0]
click at [518, 220] on img at bounding box center [506, 178] width 69 height 86
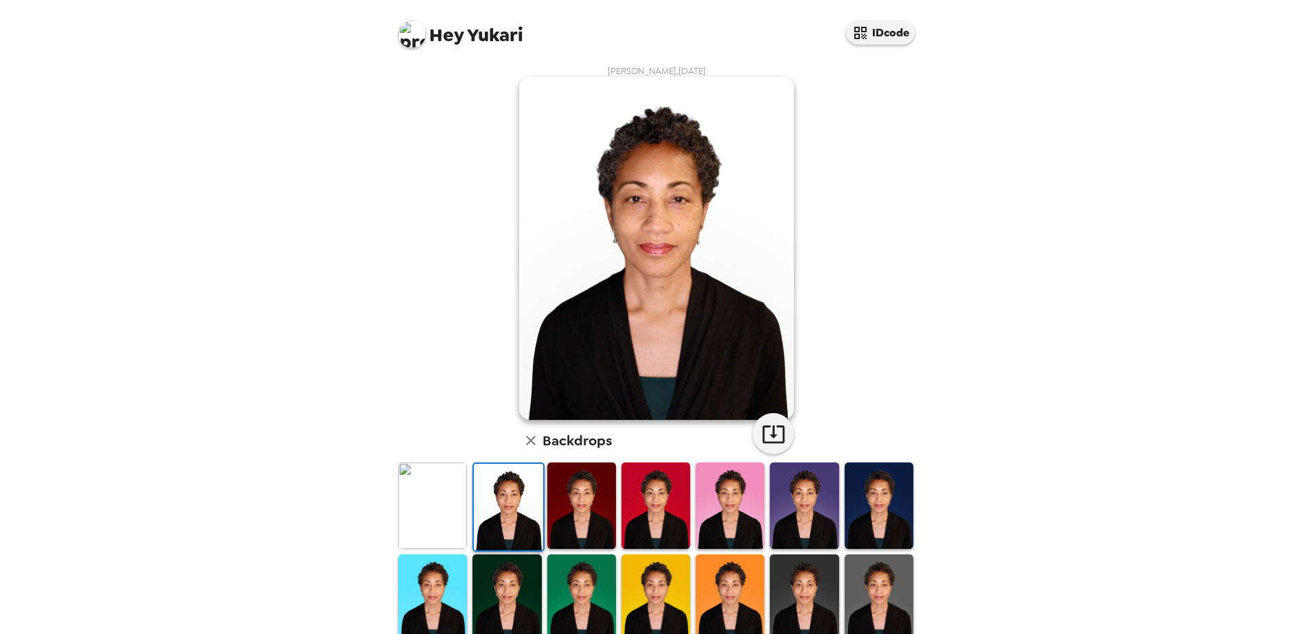
click at [586, 499] on img at bounding box center [581, 506] width 69 height 86
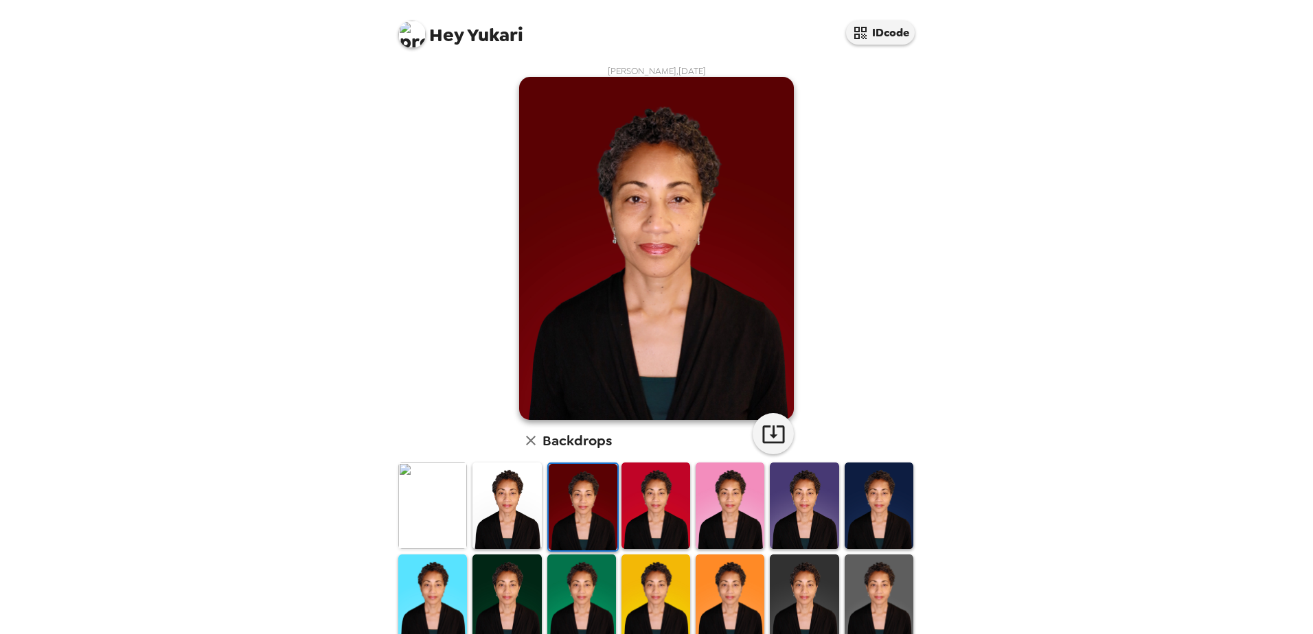
click at [644, 505] on img at bounding box center [655, 506] width 69 height 86
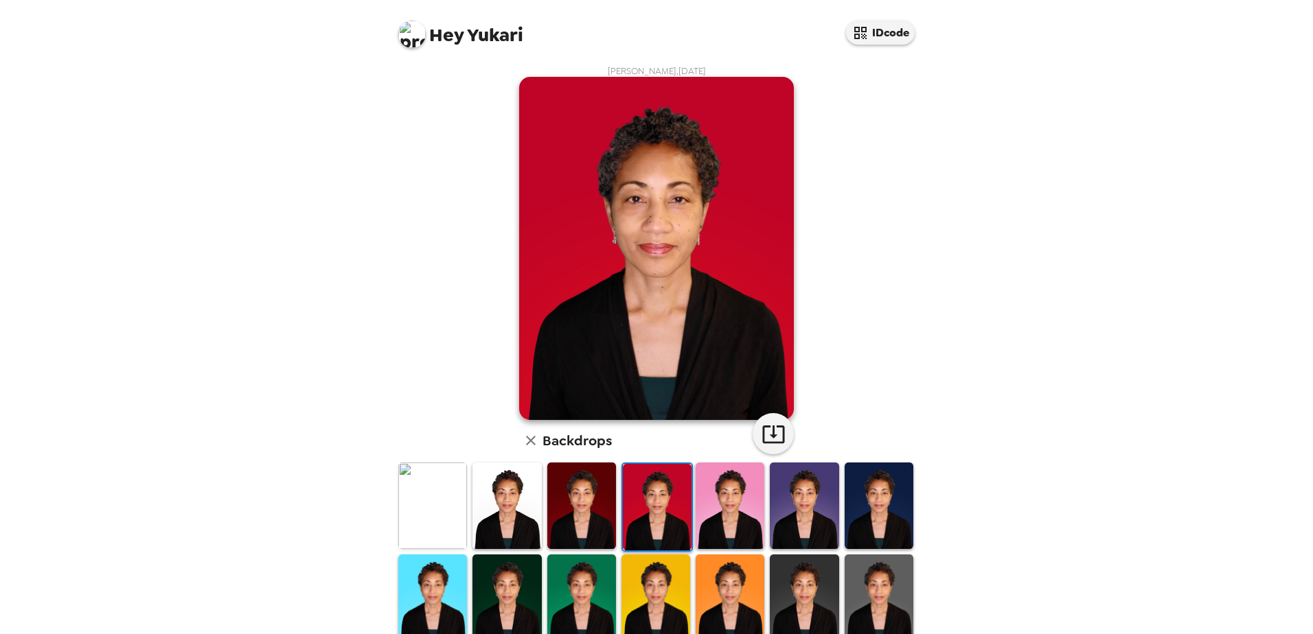
click at [728, 512] on img at bounding box center [729, 506] width 69 height 86
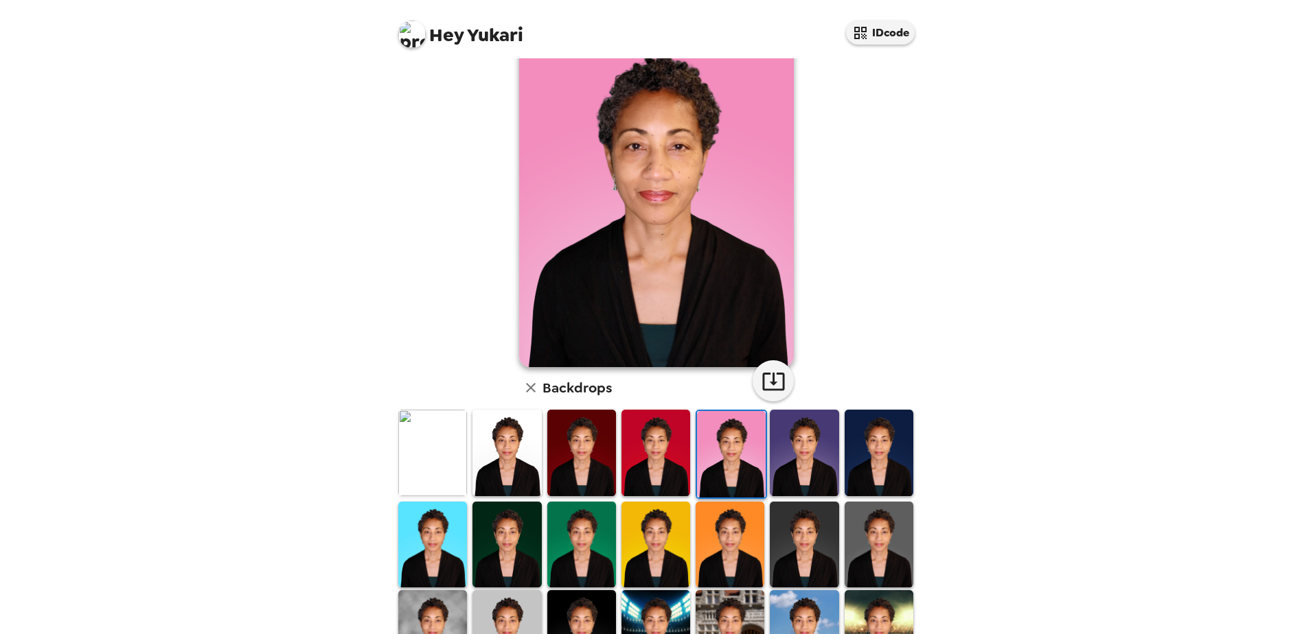
scroll to position [137, 0]
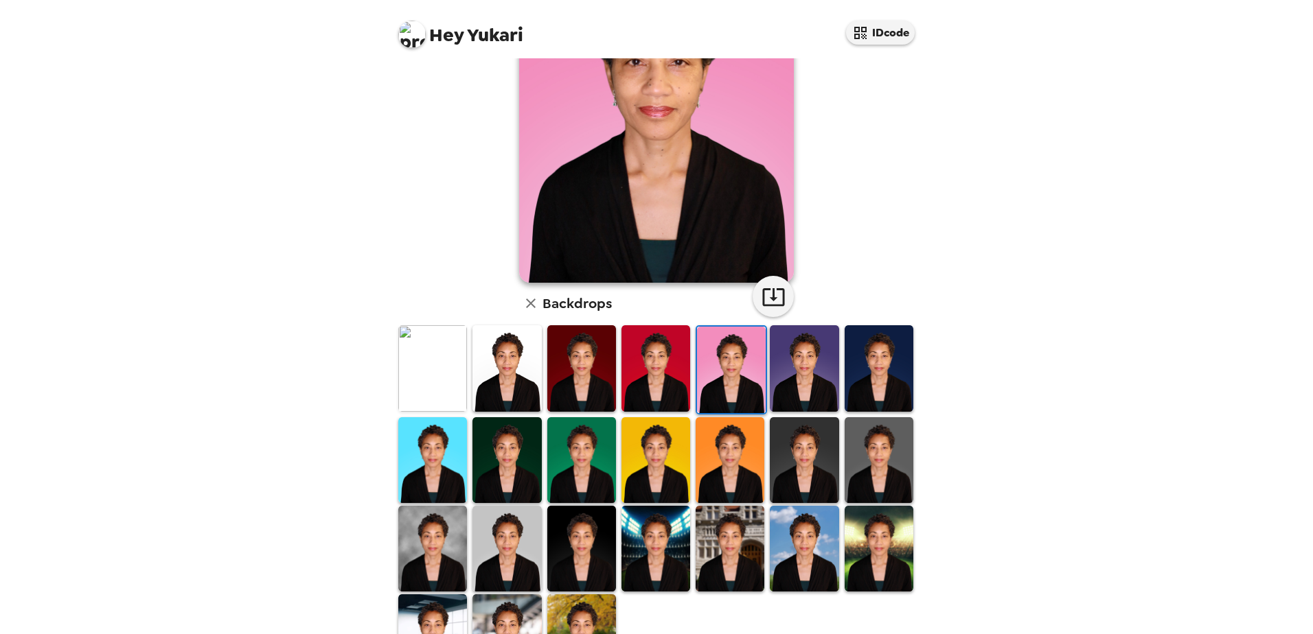
click at [729, 460] on img at bounding box center [729, 460] width 69 height 86
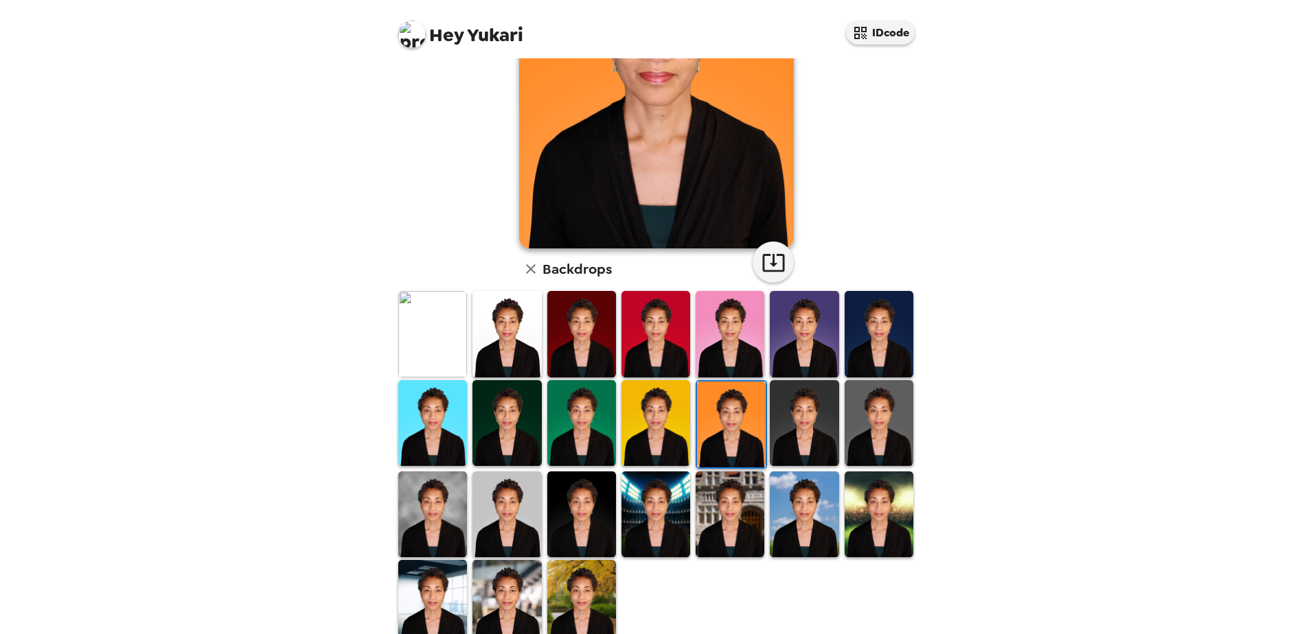
scroll to position [198, 0]
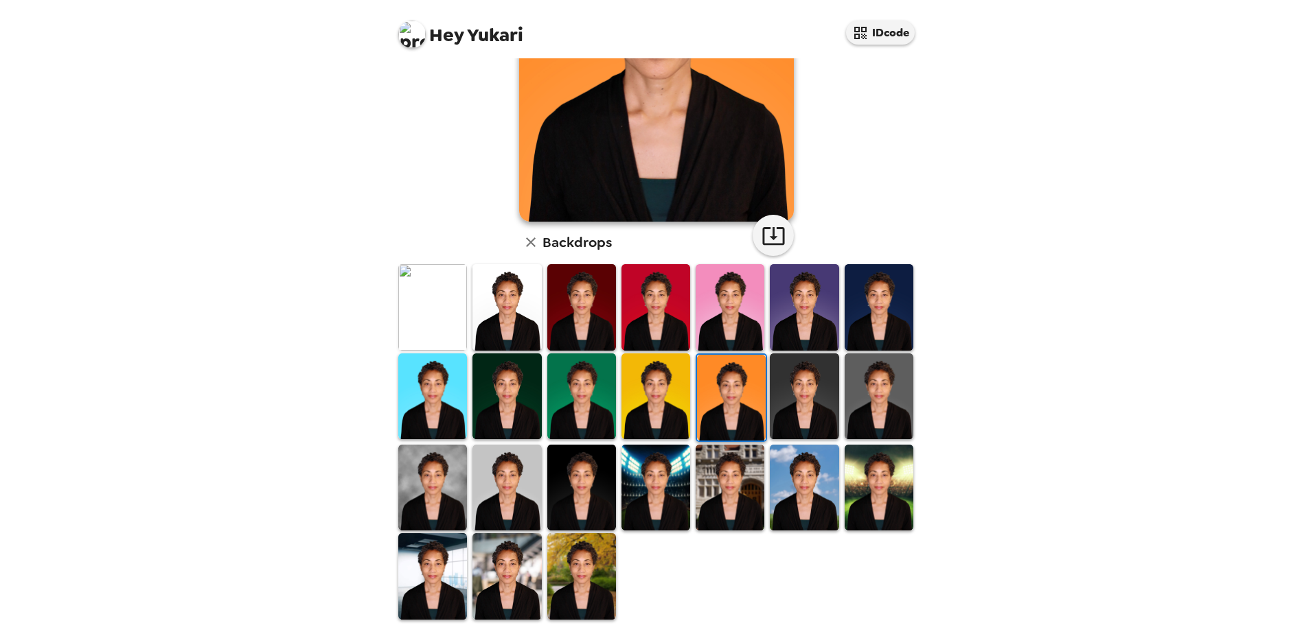
click at [427, 384] on img at bounding box center [432, 397] width 69 height 86
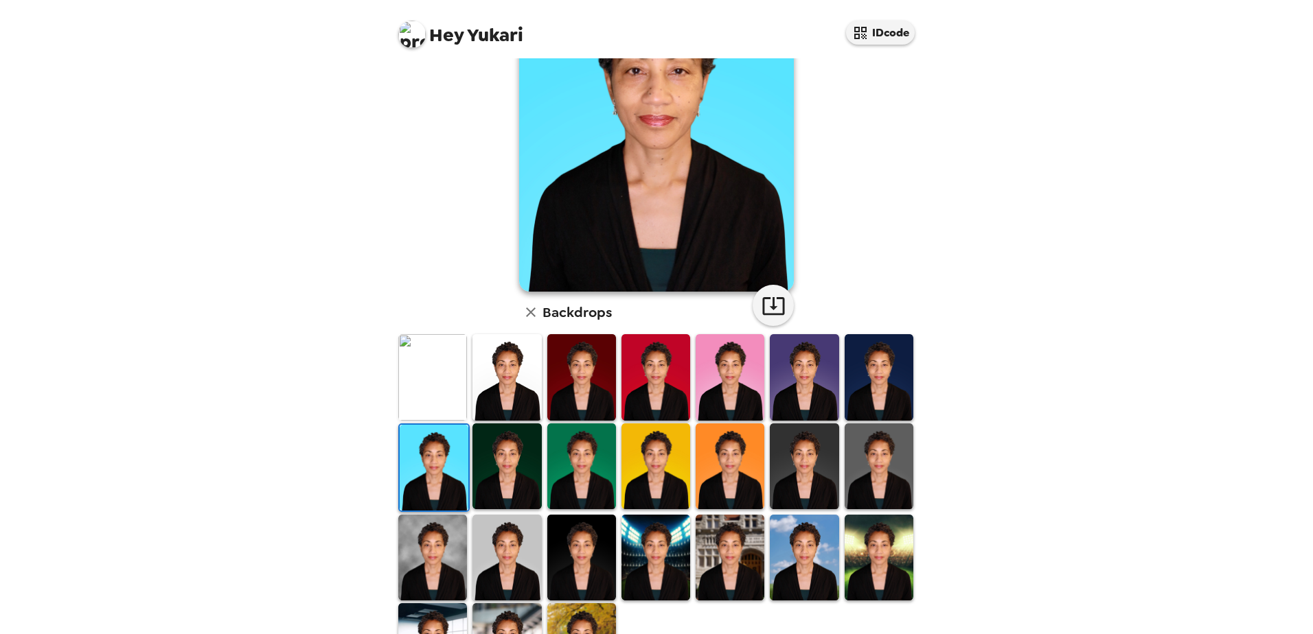
scroll to position [137, 0]
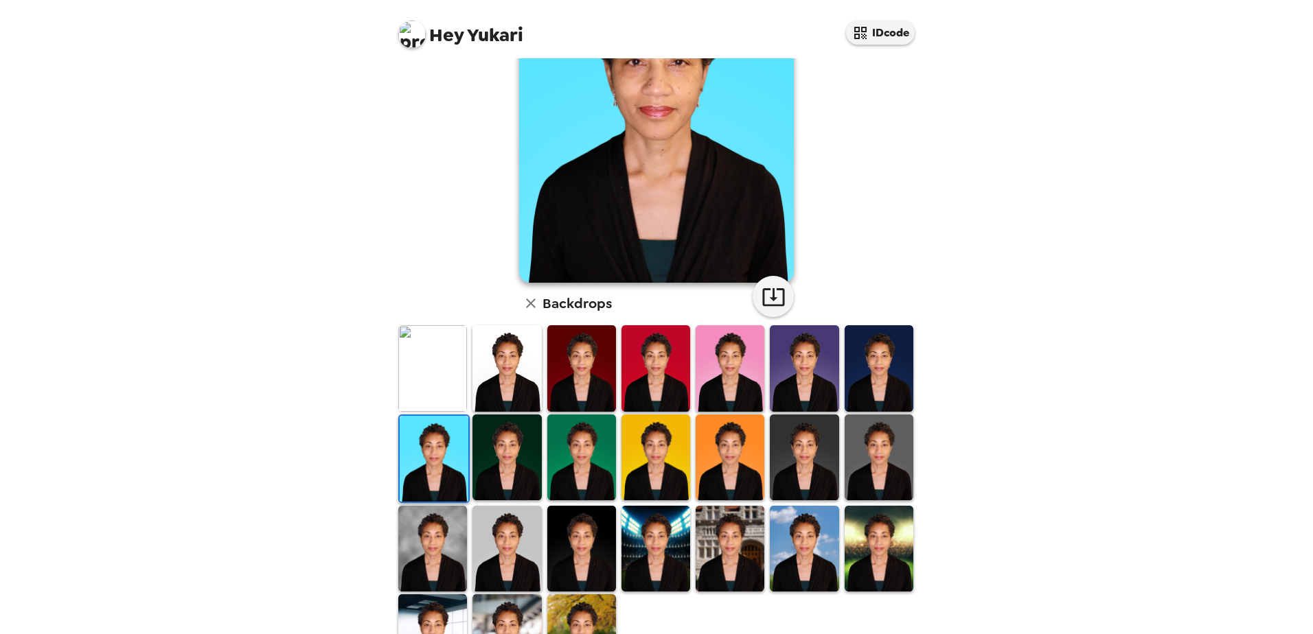
click at [586, 463] on img at bounding box center [581, 458] width 69 height 86
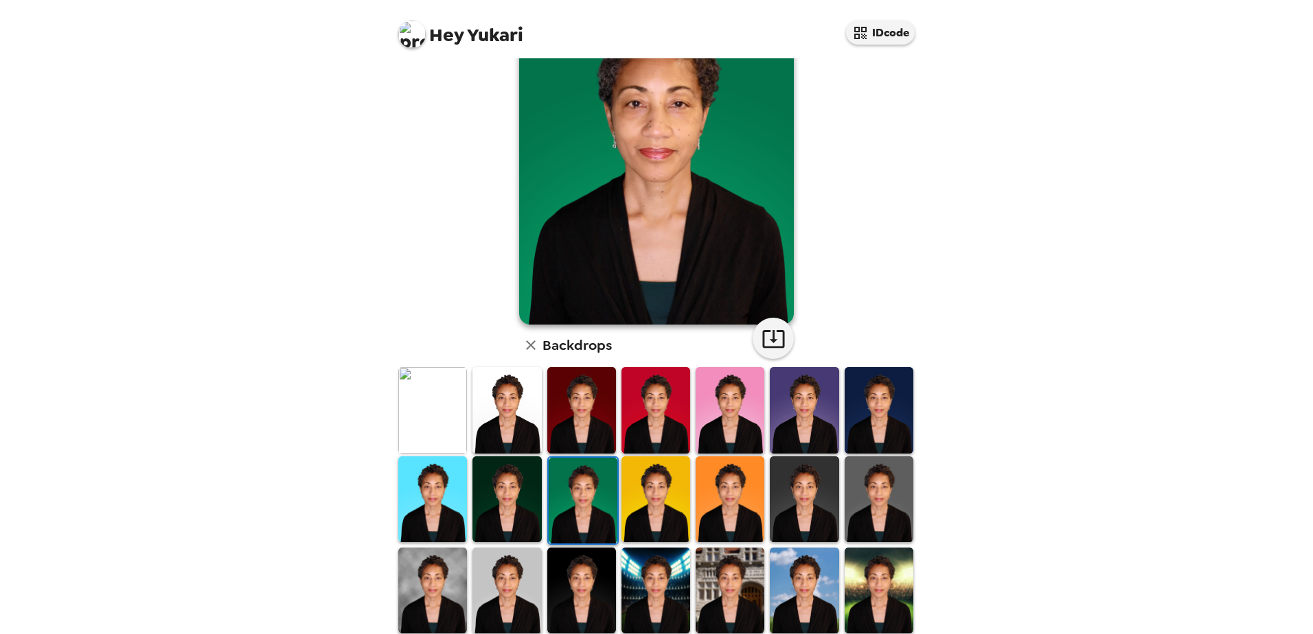
scroll to position [0, 0]
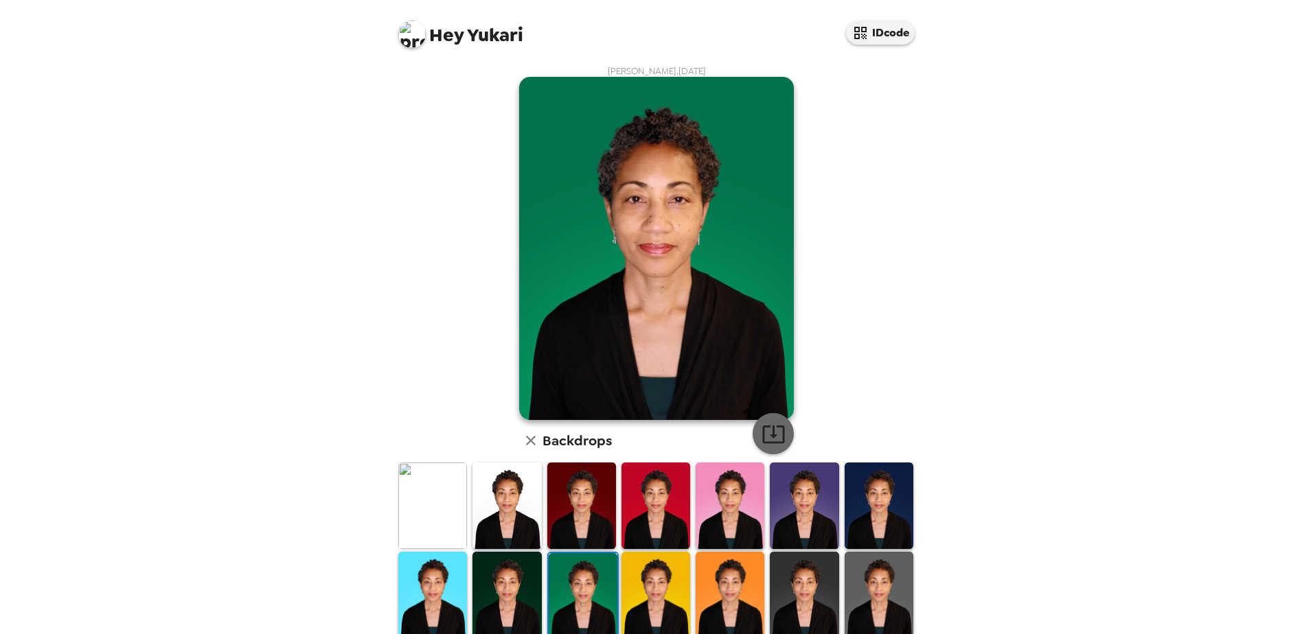
click at [763, 430] on icon "button" at bounding box center [773, 434] width 24 height 24
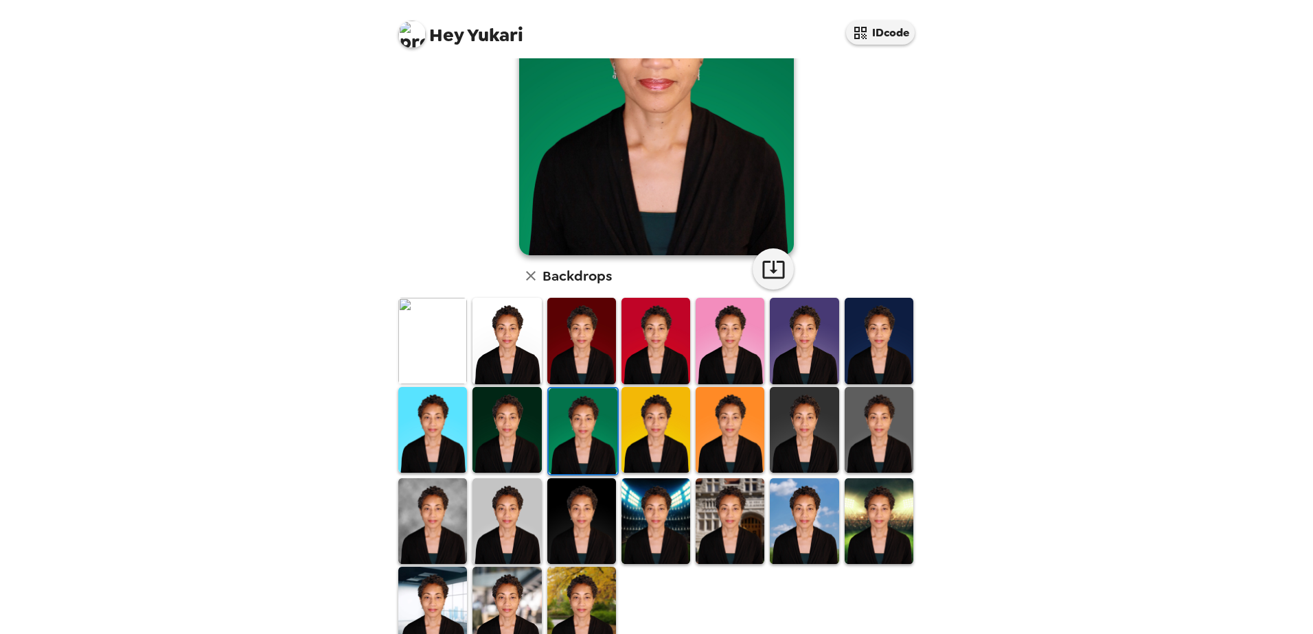
scroll to position [198, 0]
